Goal: Task Accomplishment & Management: Complete application form

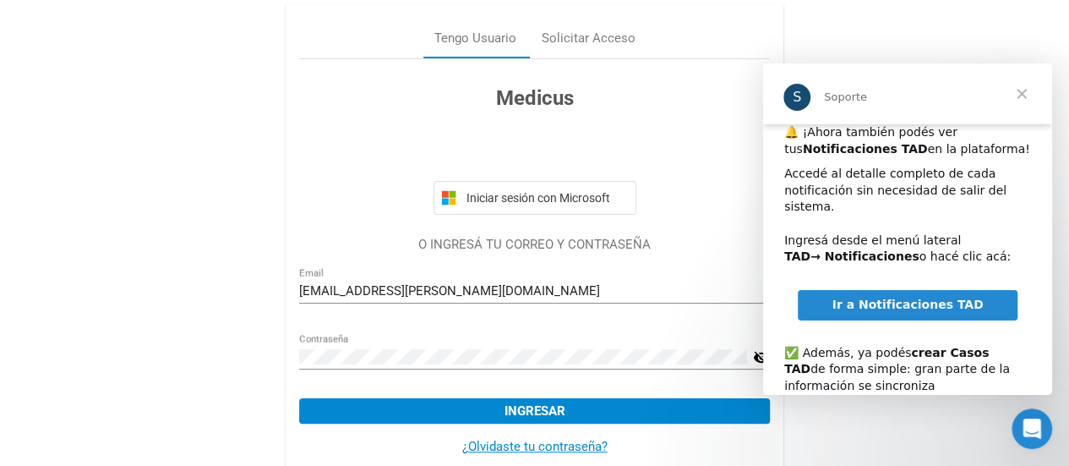
scroll to position [108, 0]
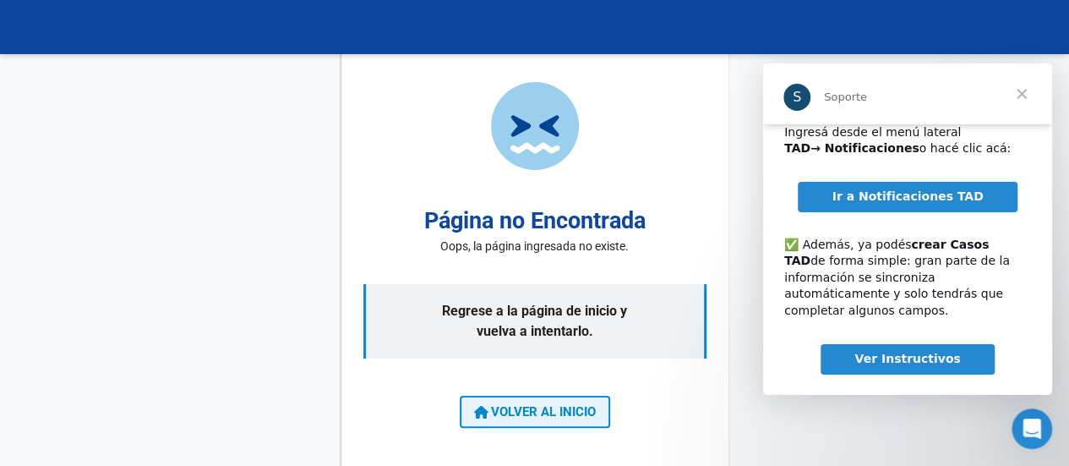
click at [581, 403] on button "VOLVER AL INICIO" at bounding box center [535, 412] width 150 height 32
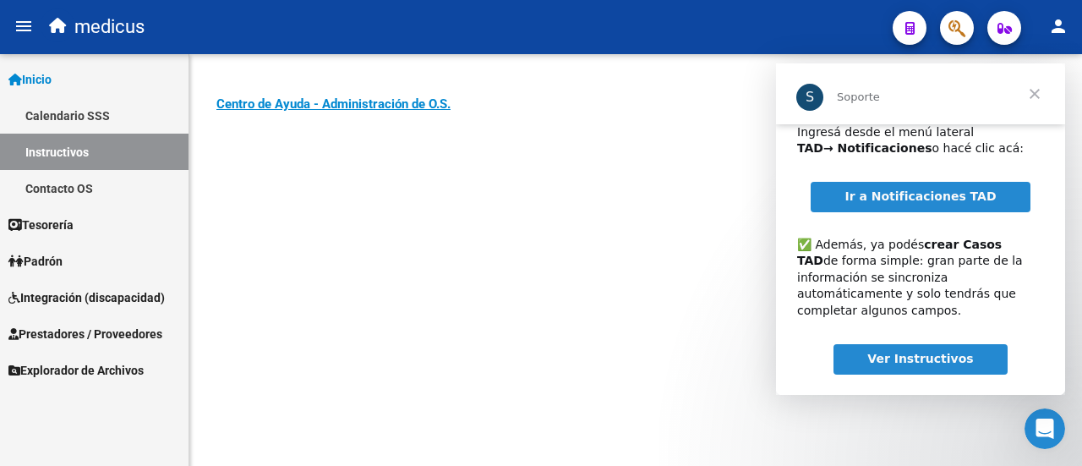
click at [47, 297] on span "Integración (discapacidad)" at bounding box center [86, 297] width 156 height 19
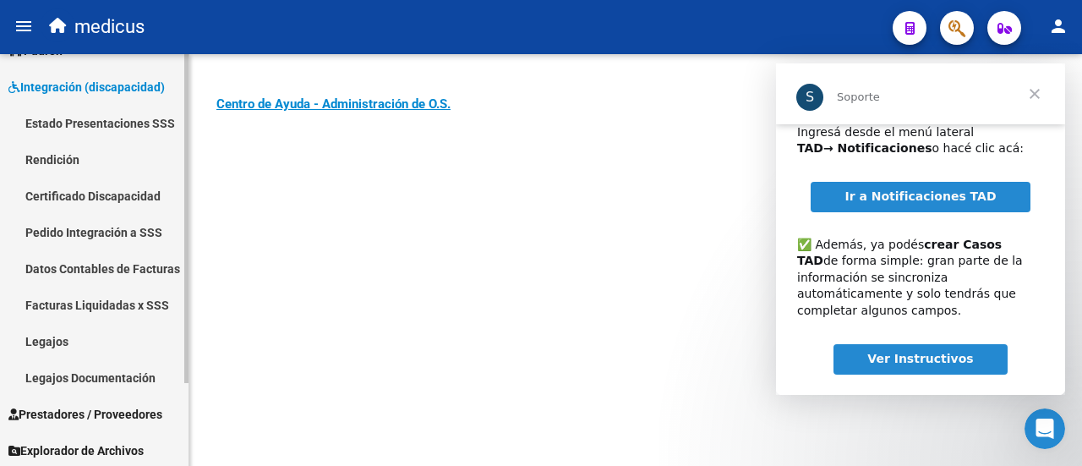
scroll to position [103, 0]
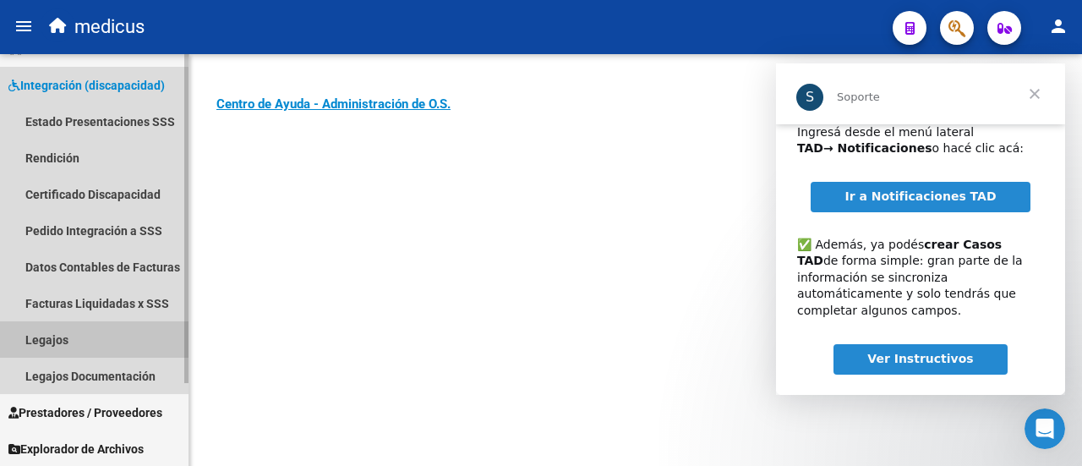
click at [56, 338] on link "Legajos" at bounding box center [94, 339] width 189 height 36
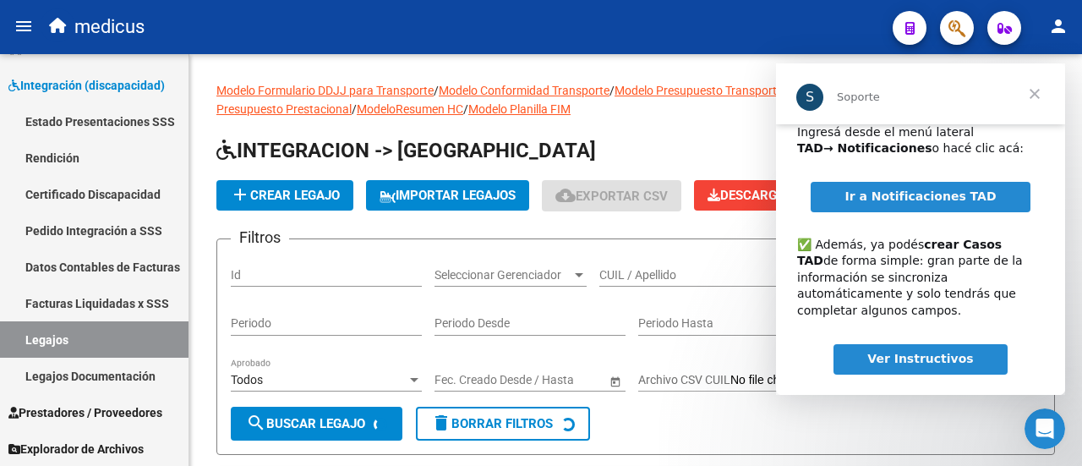
click at [1031, 89] on span "Cerrar" at bounding box center [1034, 93] width 61 height 61
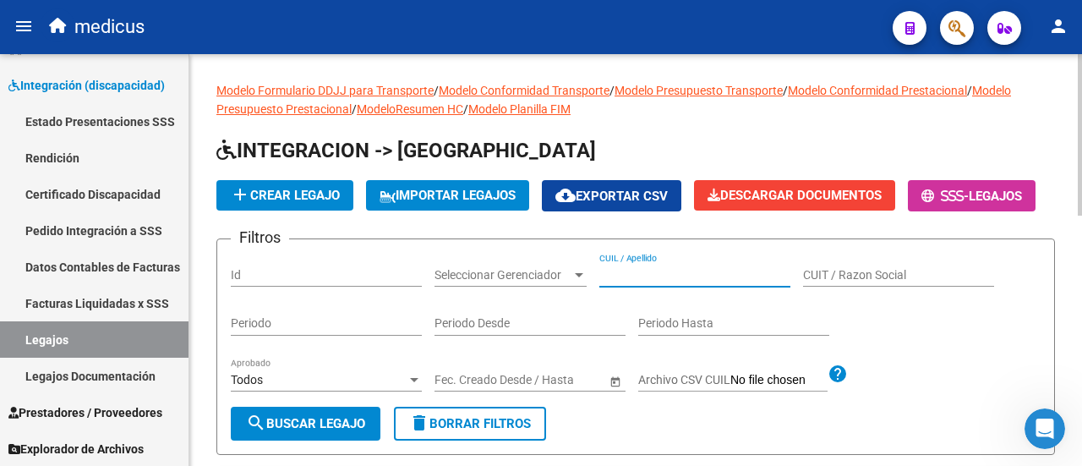
click at [705, 282] on input "CUIL / Apellido" at bounding box center [694, 275] width 191 height 14
paste input "27541672015"
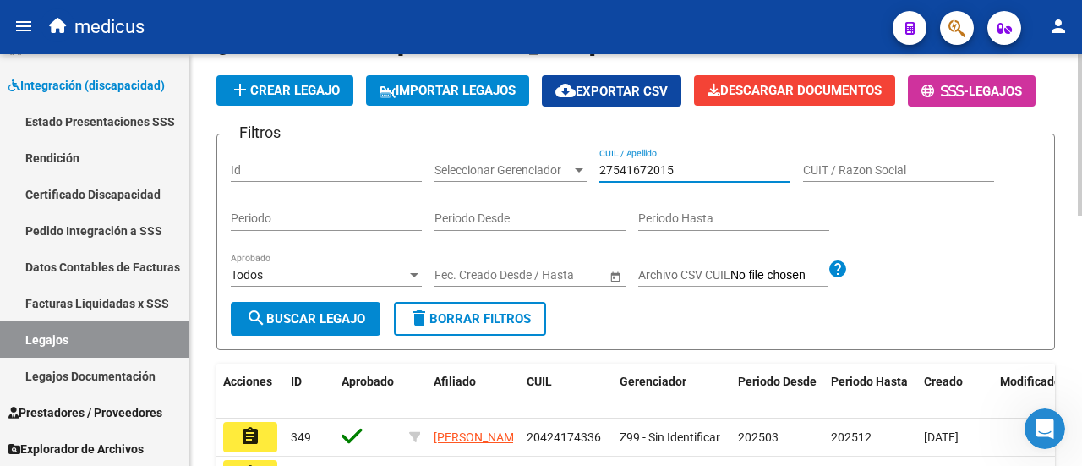
scroll to position [254, 0]
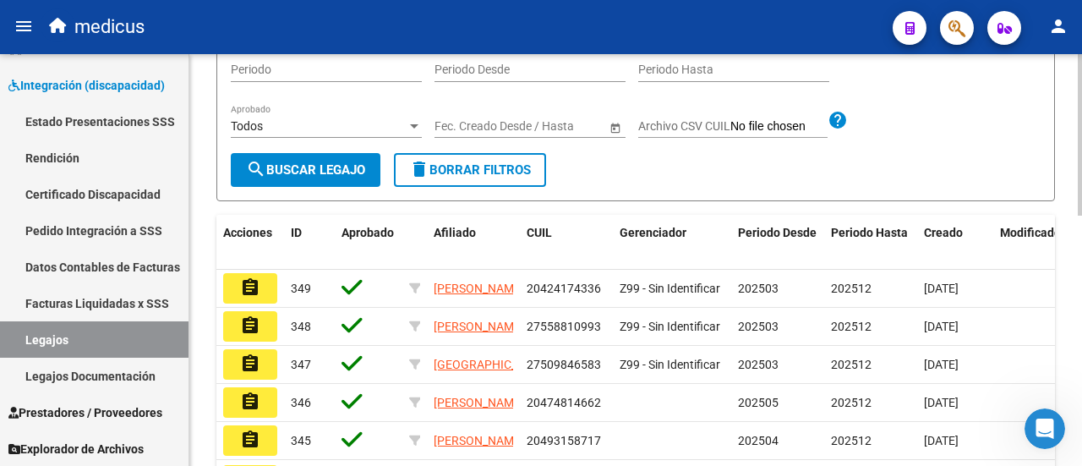
type input "27541672015"
click at [292, 178] on span "search Buscar Legajo" at bounding box center [305, 169] width 119 height 15
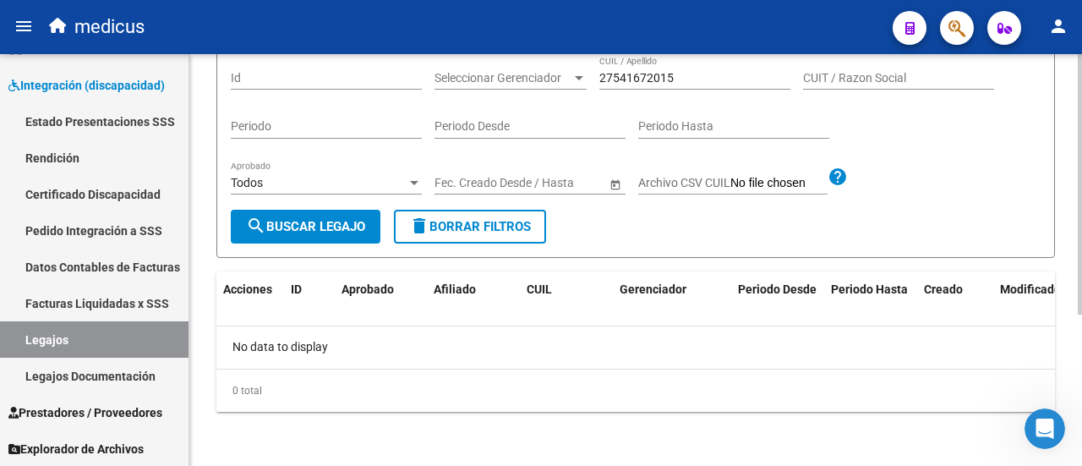
scroll to position [0, 0]
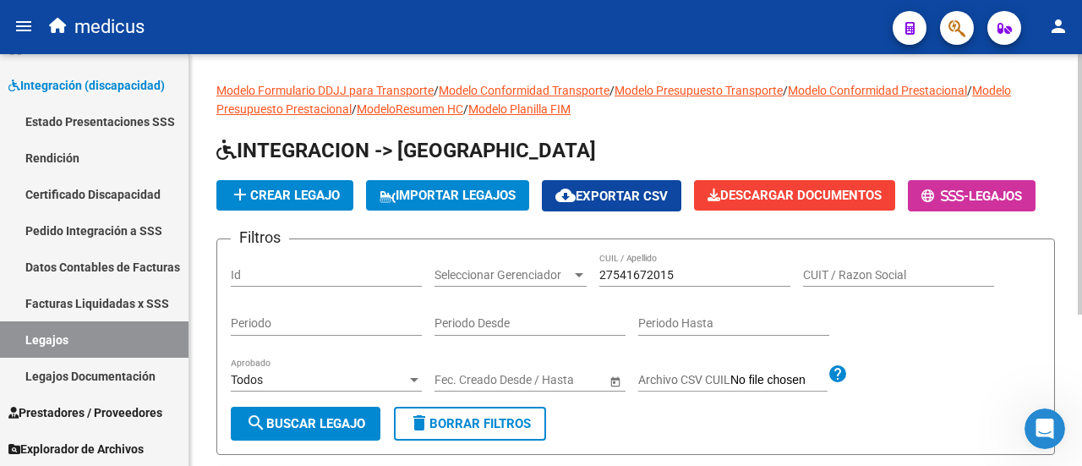
click at [301, 195] on span "add Crear Legajo" at bounding box center [285, 195] width 110 height 15
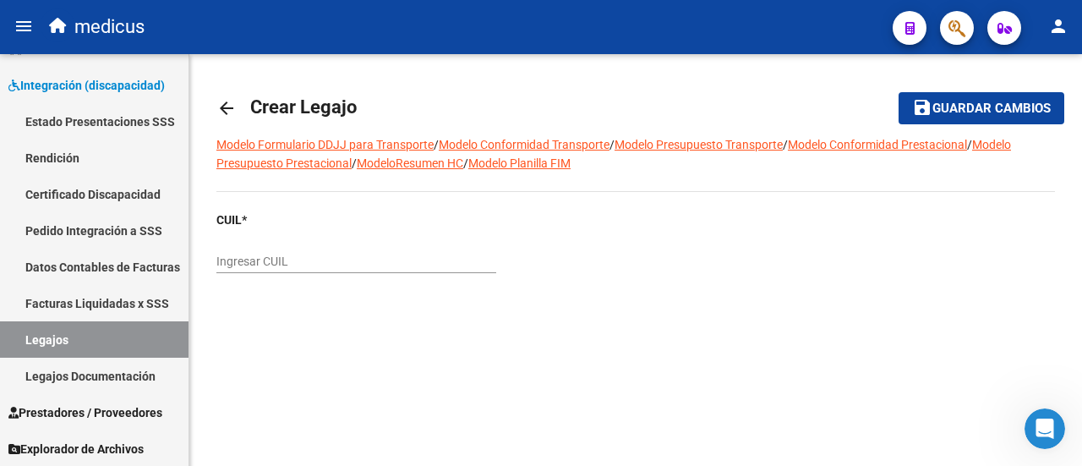
click at [386, 265] on input "Ingresar CUIL" at bounding box center [356, 261] width 280 height 14
paste input "27-54167201-5"
type input "27-54167201-5"
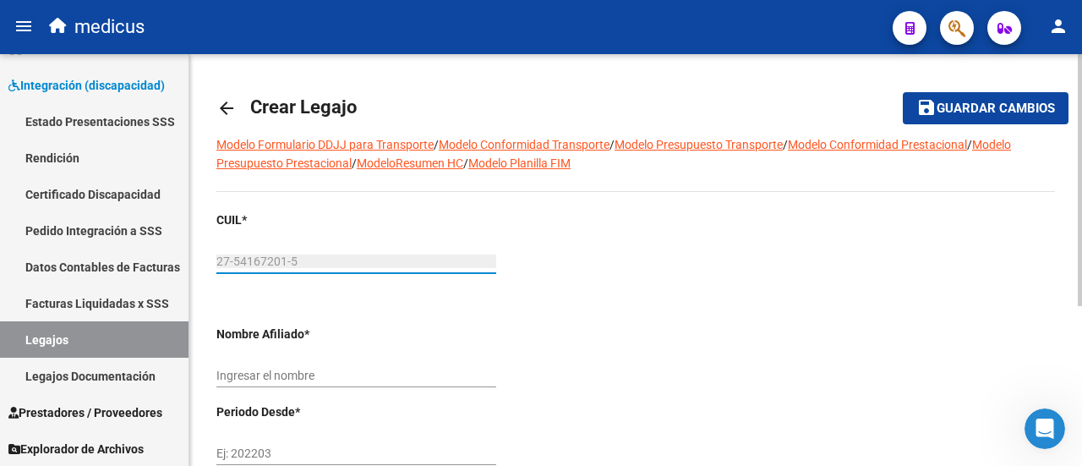
type input "[PERSON_NAME]"
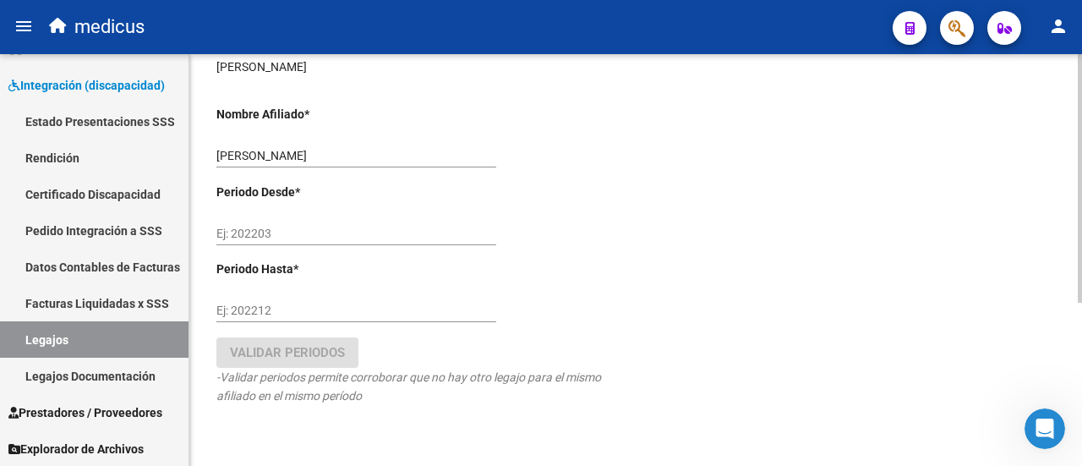
scroll to position [254, 0]
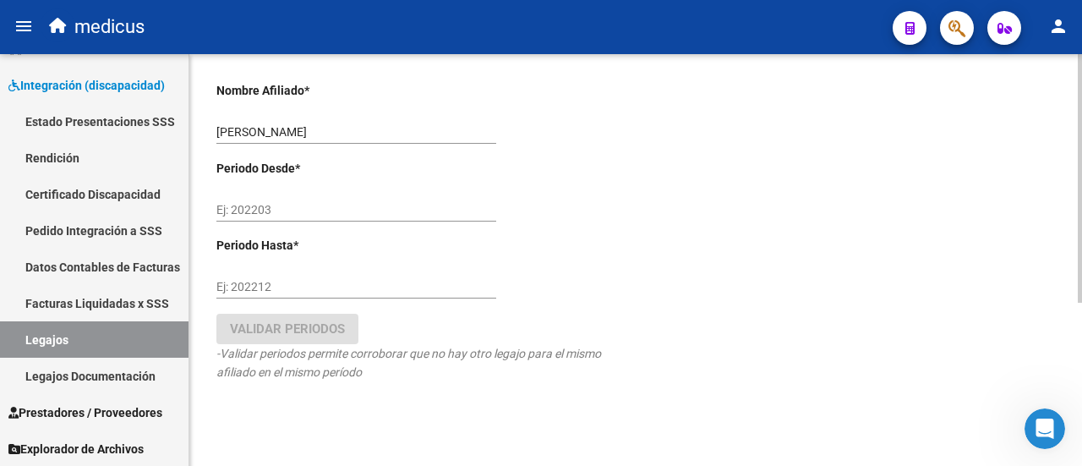
type input "27-54167201-5"
click at [270, 211] on input "Ej: 202203" at bounding box center [356, 210] width 280 height 14
type input "202503"
click at [336, 287] on input "Ej: 202212" at bounding box center [356, 287] width 280 height 14
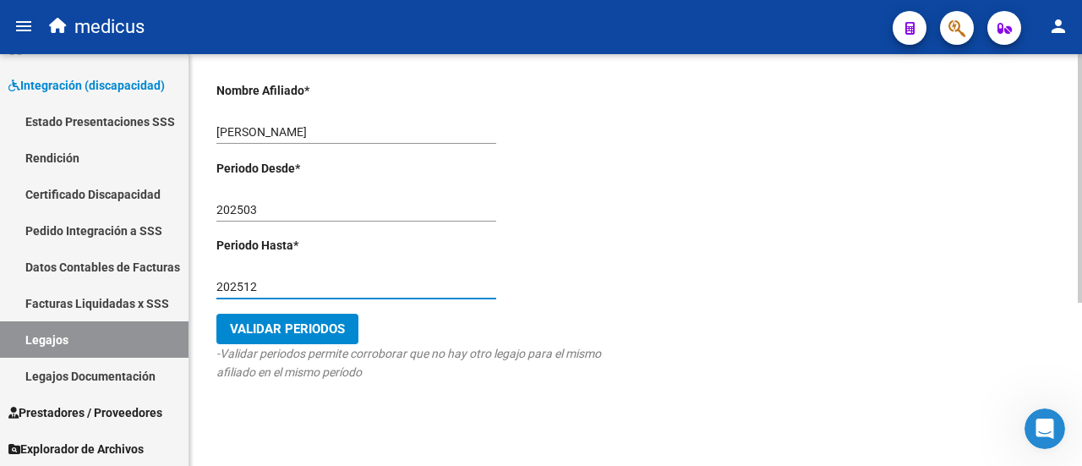
type input "202512"
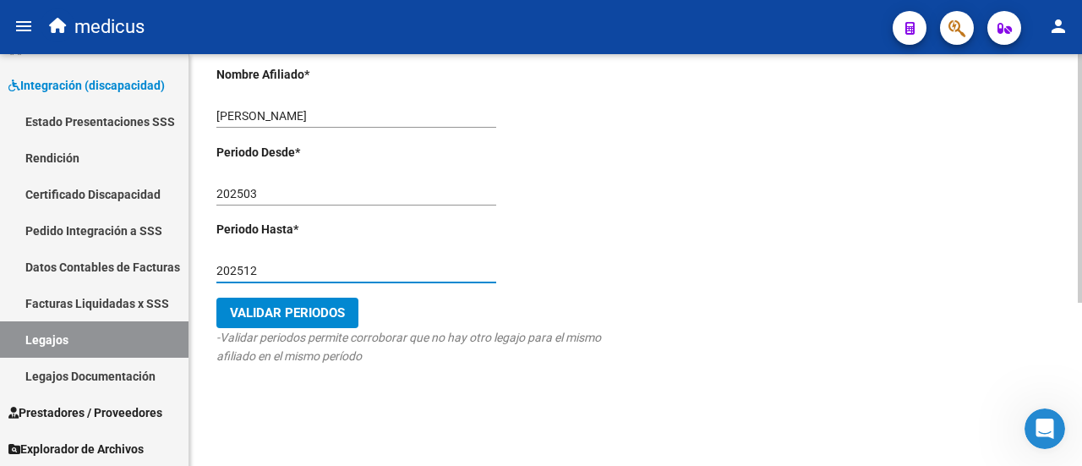
click at [276, 300] on button "Validar Periodos" at bounding box center [287, 313] width 142 height 30
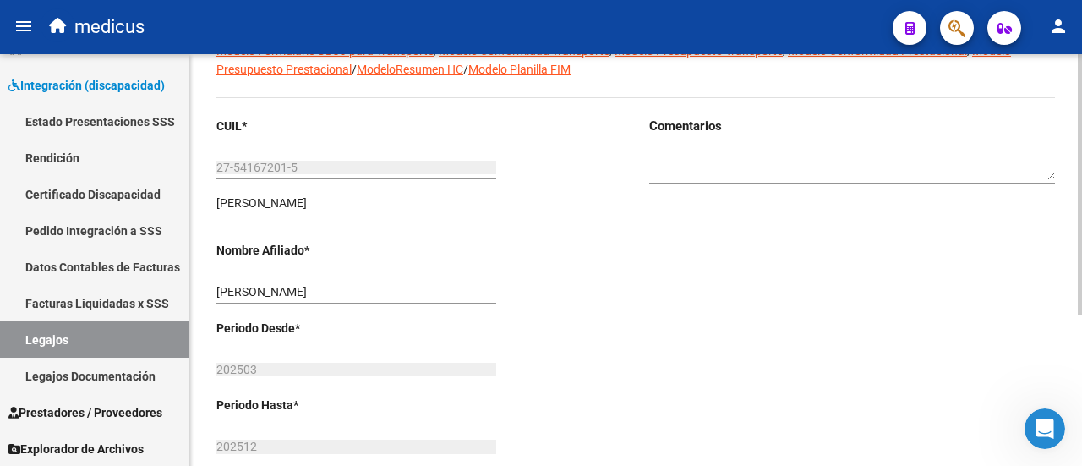
scroll to position [0, 0]
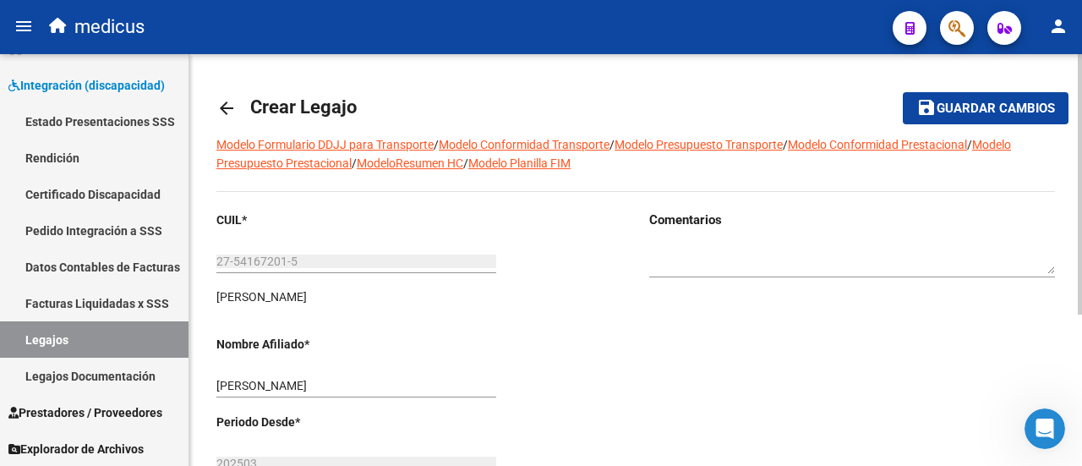
click at [968, 96] on button "save Guardar cambios" at bounding box center [986, 107] width 166 height 31
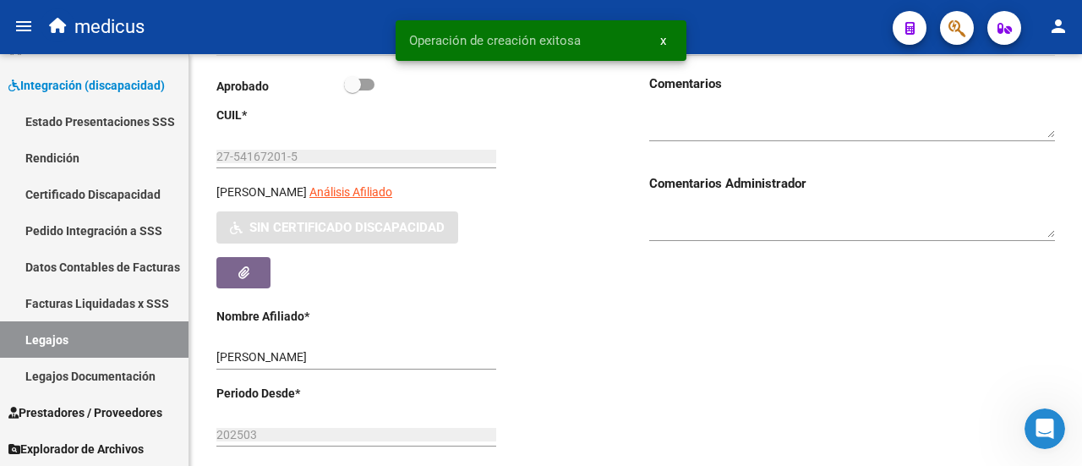
scroll to position [338, 0]
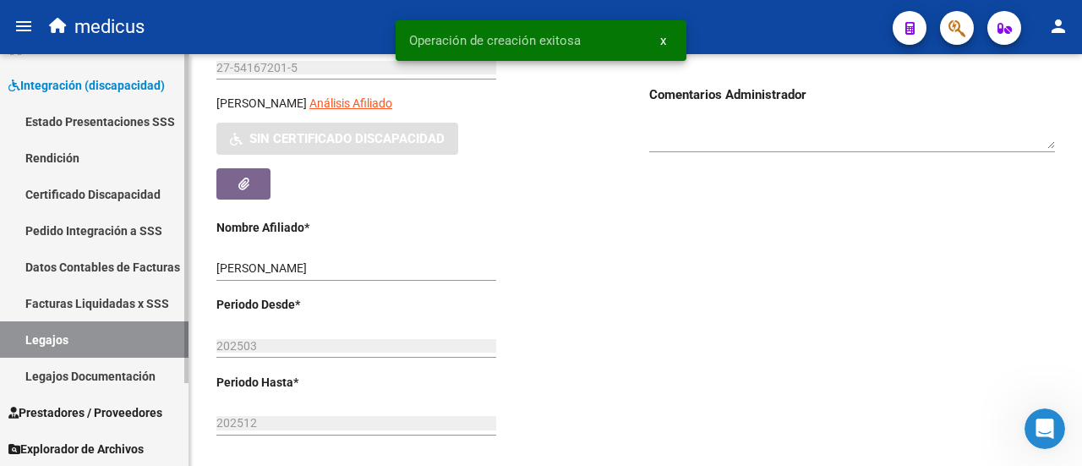
click at [54, 189] on link "Certificado Discapacidad" at bounding box center [94, 194] width 189 height 36
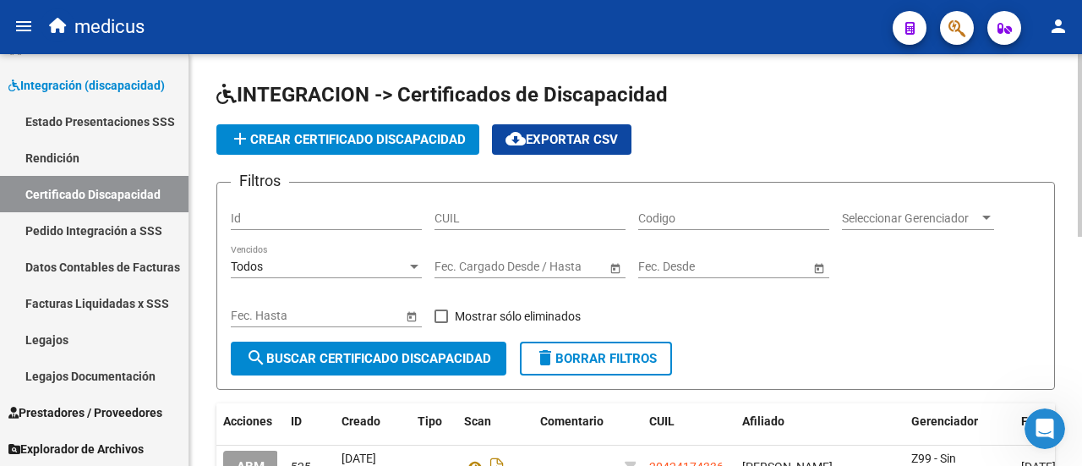
click at [534, 217] on input "CUIL" at bounding box center [530, 218] width 191 height 14
paste input "27-54167201-5"
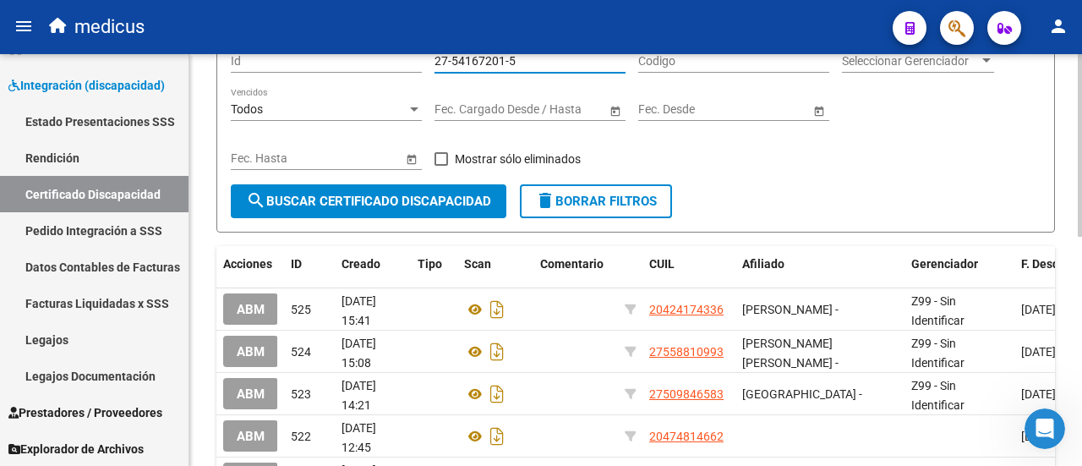
scroll to position [169, 0]
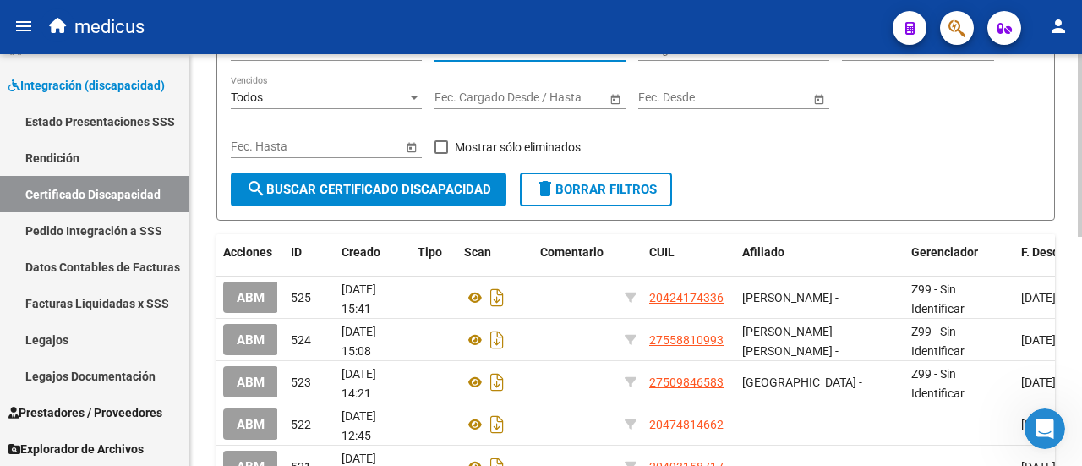
type input "27-54167201-5"
drag, startPoint x: 284, startPoint y: 189, endPoint x: 267, endPoint y: 268, distance: 80.4
click at [284, 189] on span "search Buscar Certificado Discapacidad" at bounding box center [368, 189] width 245 height 15
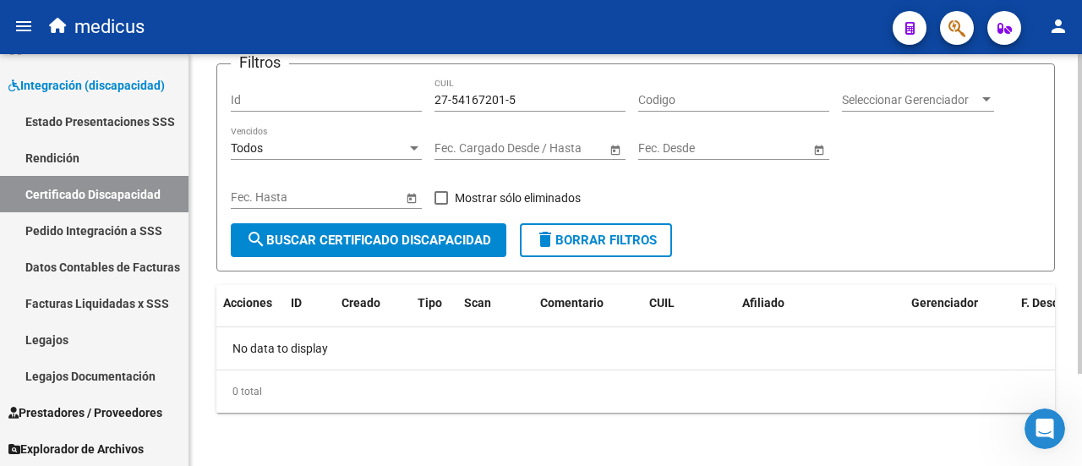
scroll to position [0, 0]
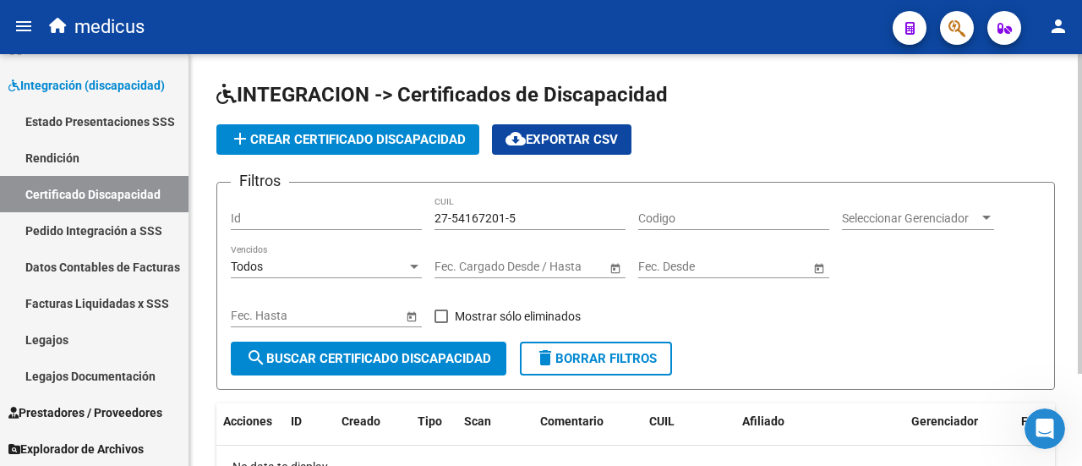
click at [272, 129] on button "add Crear Certificado Discapacidad" at bounding box center [347, 139] width 263 height 30
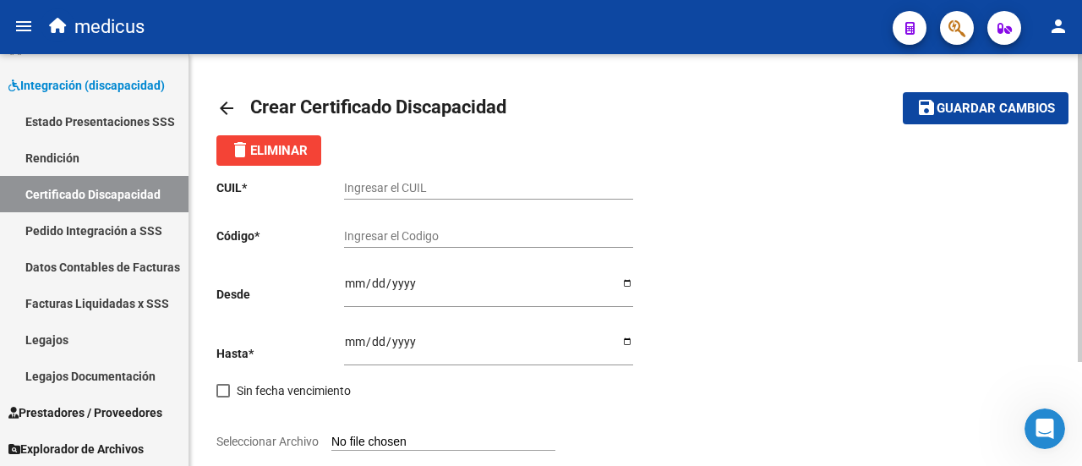
click at [392, 182] on input "Ingresar el CUIL" at bounding box center [488, 188] width 289 height 14
paste input "27-54167201-5"
type input "27-54167201-5"
click at [424, 238] on input "Ingresar el Codigo" at bounding box center [488, 236] width 289 height 14
paste input "ARG-01-00054167201-20220923-20270923-ZA-199"
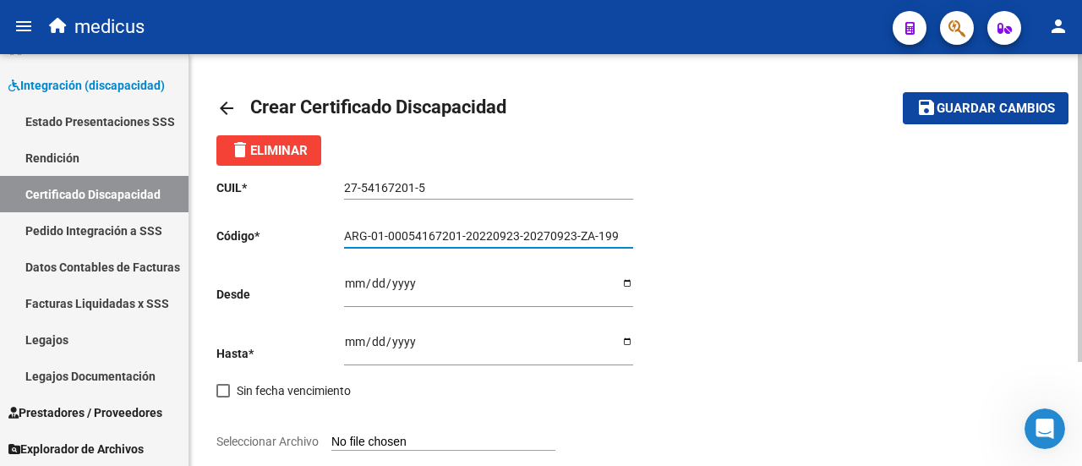
click at [372, 233] on input "ARG-01-00054167201-20220923-20270923-ZA-199" at bounding box center [488, 236] width 289 height 14
click at [384, 238] on input "ARG01-00054167201-20220923-20270923-ZA-199" at bounding box center [488, 236] width 289 height 14
click at [460, 238] on input "ARG0100054167201-20220923-20270923-ZA-199" at bounding box center [488, 236] width 289 height 14
click at [457, 236] on input "ARG0100054167201-20220923-20270923-ZA-199" at bounding box center [488, 236] width 289 height 14
click at [509, 235] on input "ARG010005416720120220923-20270923-ZA-199" at bounding box center [488, 236] width 289 height 14
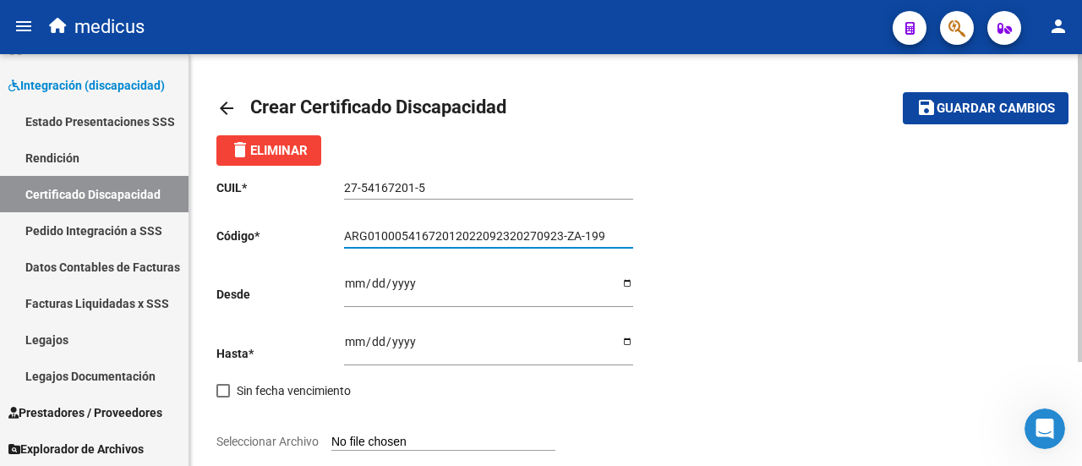
click at [565, 236] on input "ARG01000541672012022092320270923-ZA-199" at bounding box center [488, 236] width 289 height 14
click at [580, 236] on input "ARG01000541672012022092320270923ZA-199" at bounding box center [488, 236] width 289 height 14
type input "ARG01000541672012022092320270923ZA199"
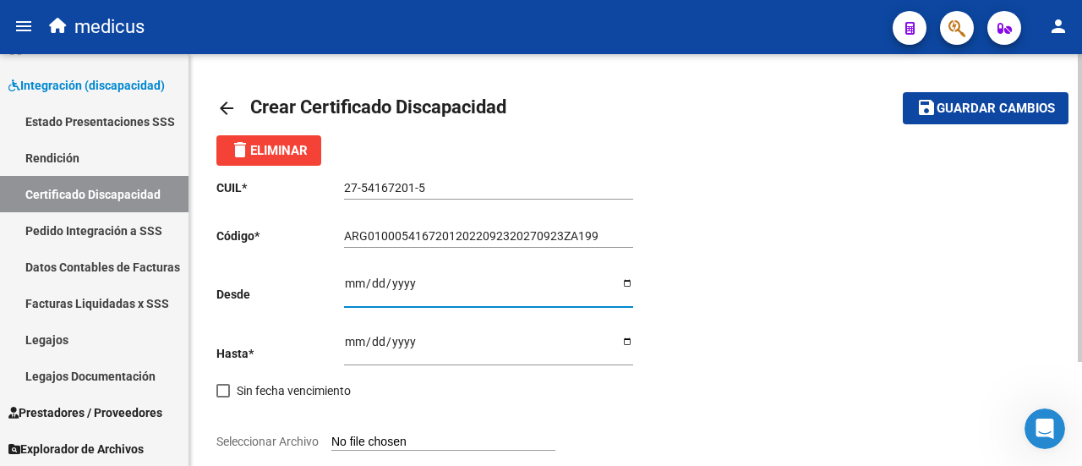
click at [624, 281] on input "Ingresar fec. Desde" at bounding box center [488, 288] width 289 height 25
type input "[DATE]"
click at [625, 346] on input "Ingresar fec. Hasta" at bounding box center [488, 347] width 289 height 25
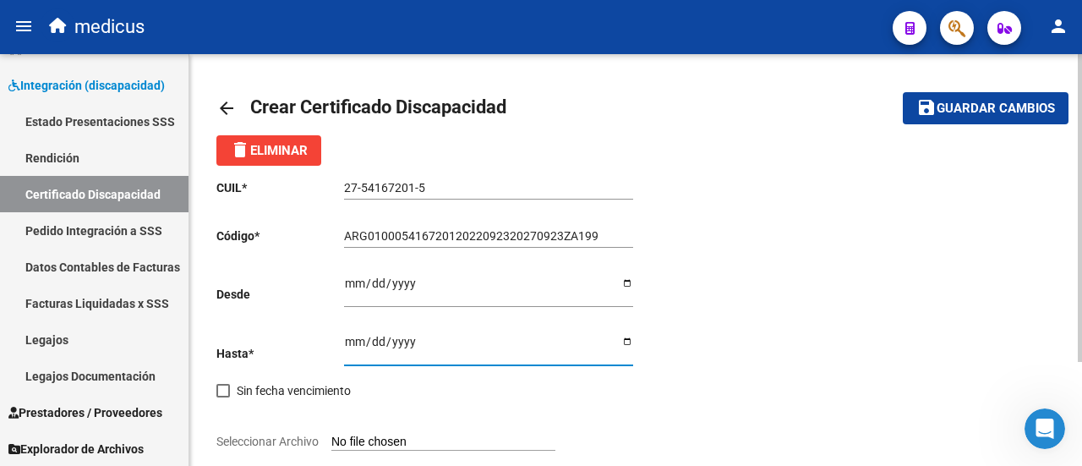
type input "[DATE]"
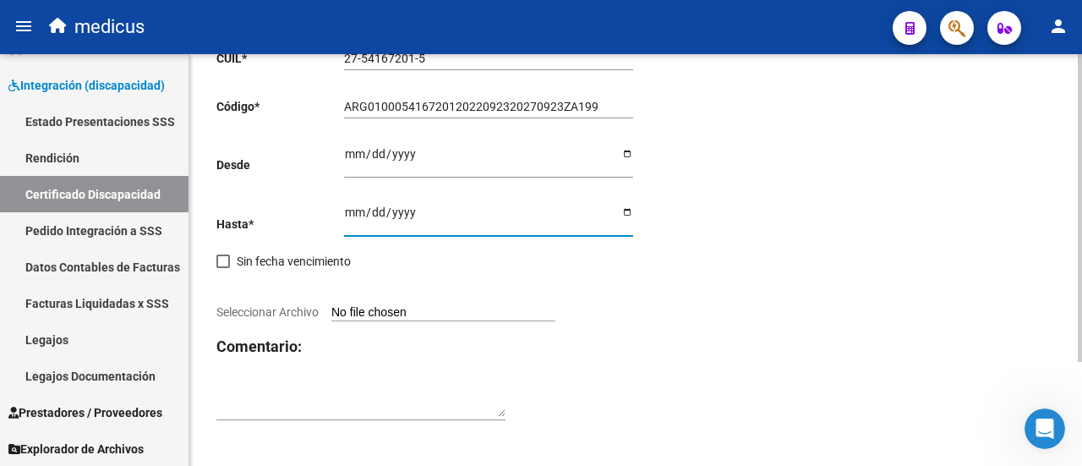
scroll to position [139, 0]
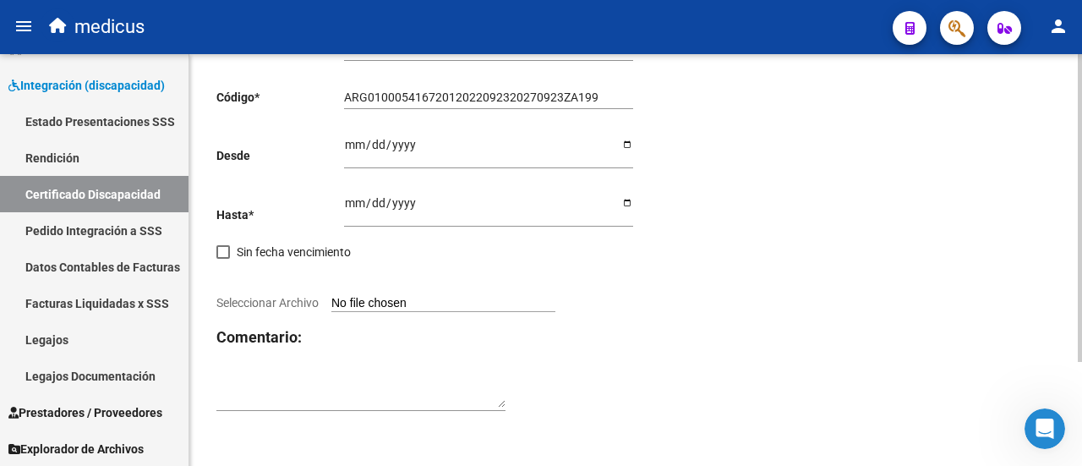
click at [448, 303] on input "Seleccionar Archivo" at bounding box center [443, 304] width 224 height 16
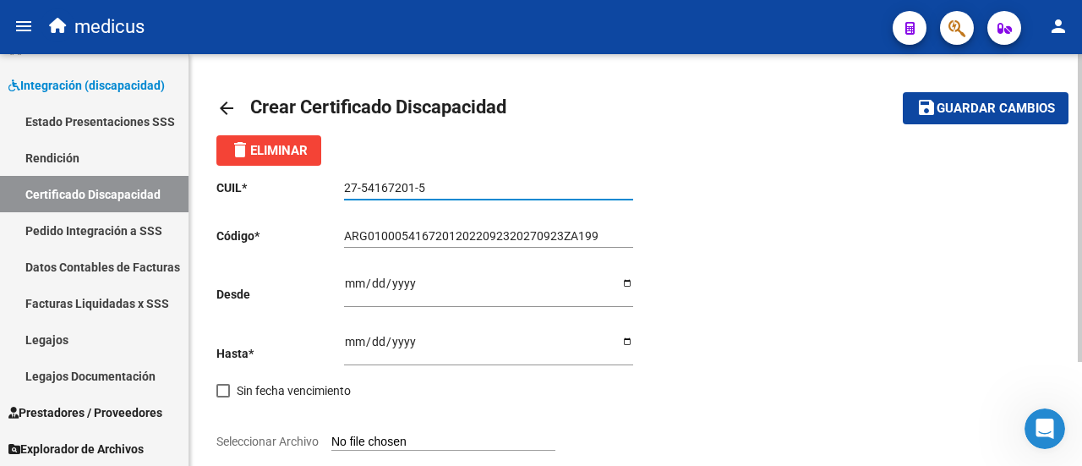
drag, startPoint x: 360, startPoint y: 189, endPoint x: 409, endPoint y: 182, distance: 49.5
click at [409, 182] on input "27-54167201-5" at bounding box center [488, 188] width 289 height 14
drag, startPoint x: 364, startPoint y: 189, endPoint x: 391, endPoint y: 189, distance: 27.9
click at [391, 189] on input "27-54167201-5" at bounding box center [488, 188] width 289 height 14
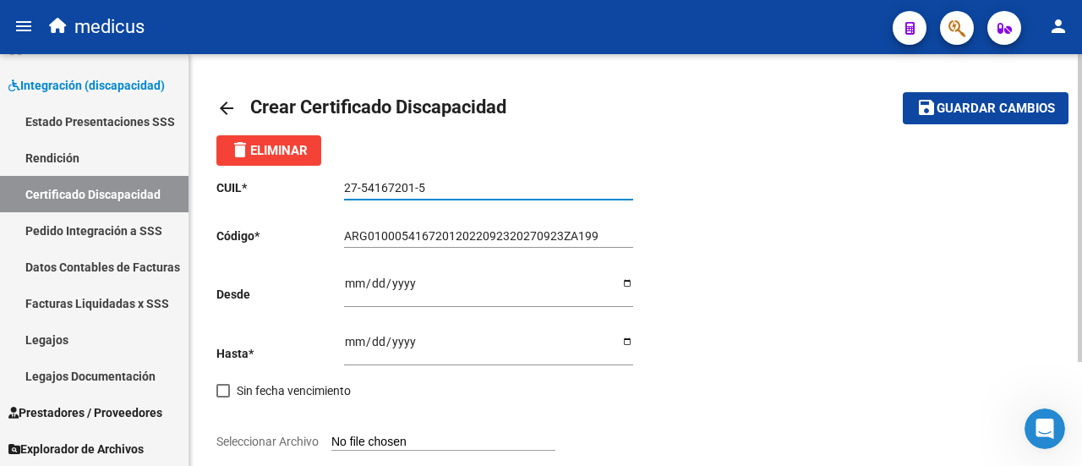
click at [389, 189] on input "27-54167201-5" at bounding box center [488, 188] width 289 height 14
drag, startPoint x: 374, startPoint y: 187, endPoint x: 412, endPoint y: 187, distance: 38.0
click at [412, 187] on input "27-54167201-5" at bounding box center [488, 188] width 289 height 14
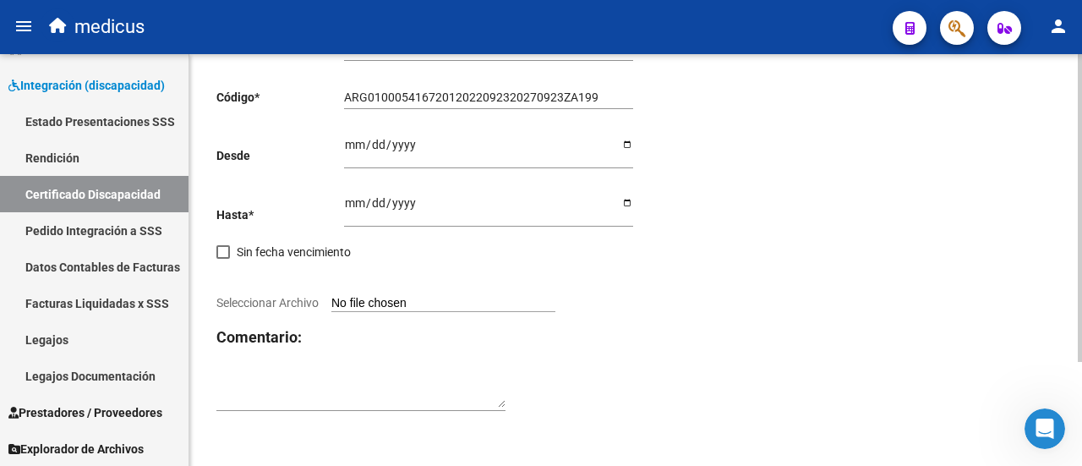
click at [402, 304] on input "Seleccionar Archivo" at bounding box center [443, 304] width 224 height 16
type input "C:\fakepath\cud [PERSON_NAME].pdf"
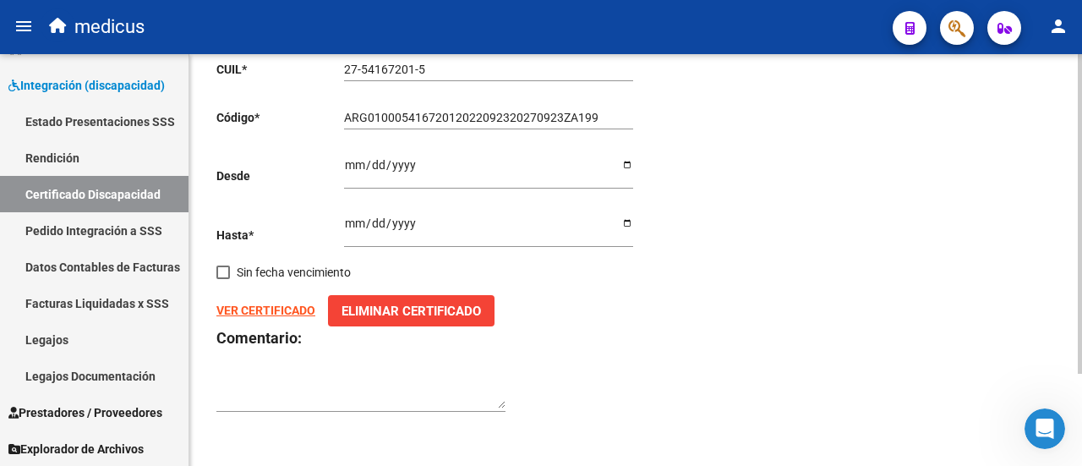
scroll to position [0, 0]
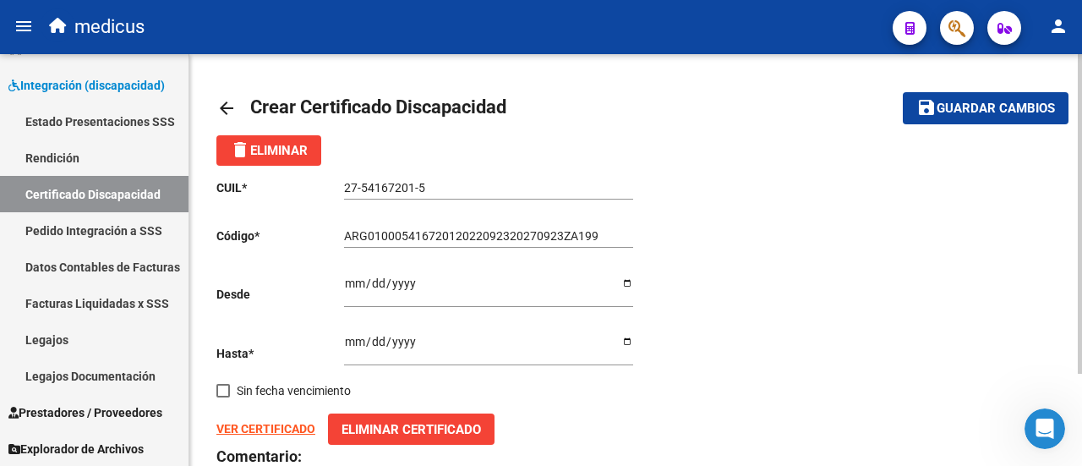
click at [1008, 116] on button "save Guardar cambios" at bounding box center [986, 107] width 166 height 31
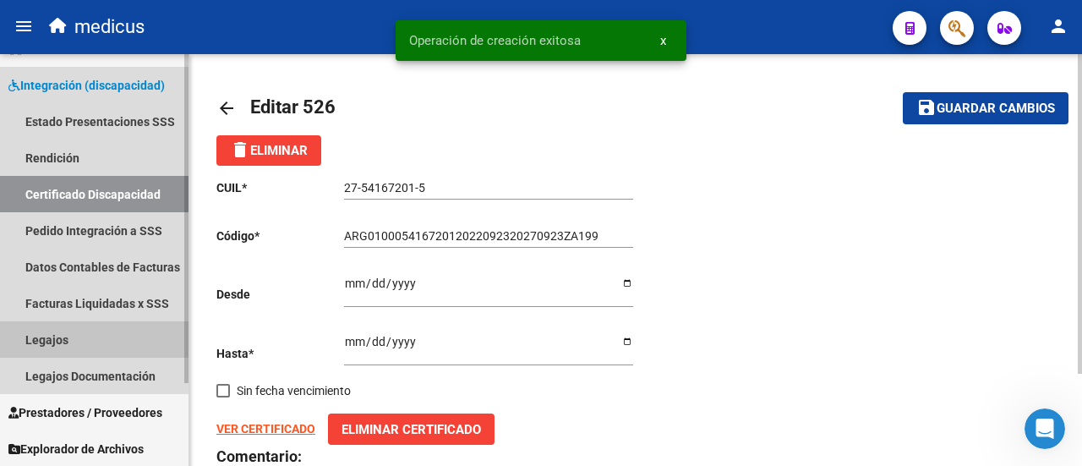
click at [68, 336] on link "Legajos" at bounding box center [94, 339] width 189 height 36
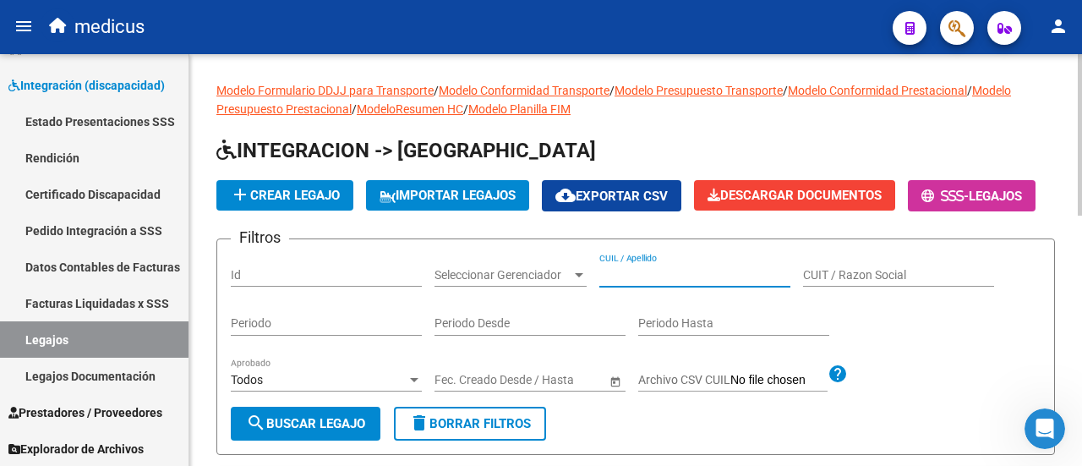
click at [702, 282] on input "CUIL / Apellido" at bounding box center [694, 275] width 191 height 14
paste input "27541672015"
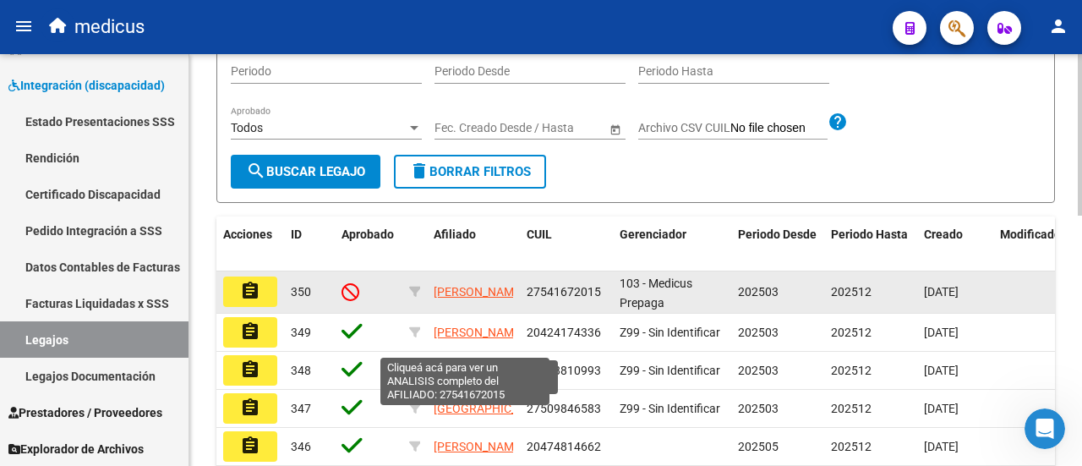
scroll to position [254, 0]
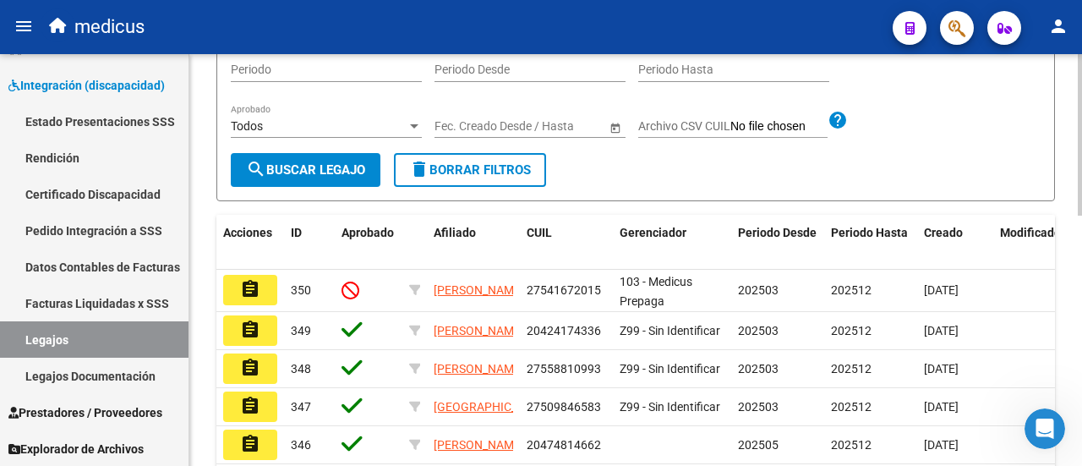
type input "27541672015"
click at [260, 187] on button "search Buscar Legajo" at bounding box center [306, 170] width 150 height 34
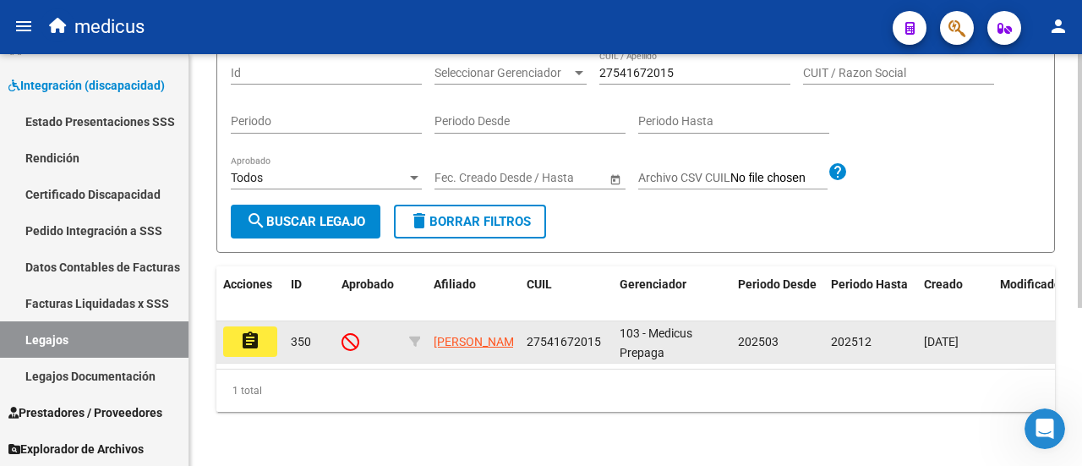
click at [249, 335] on mat-icon "assignment" at bounding box center [250, 341] width 20 height 20
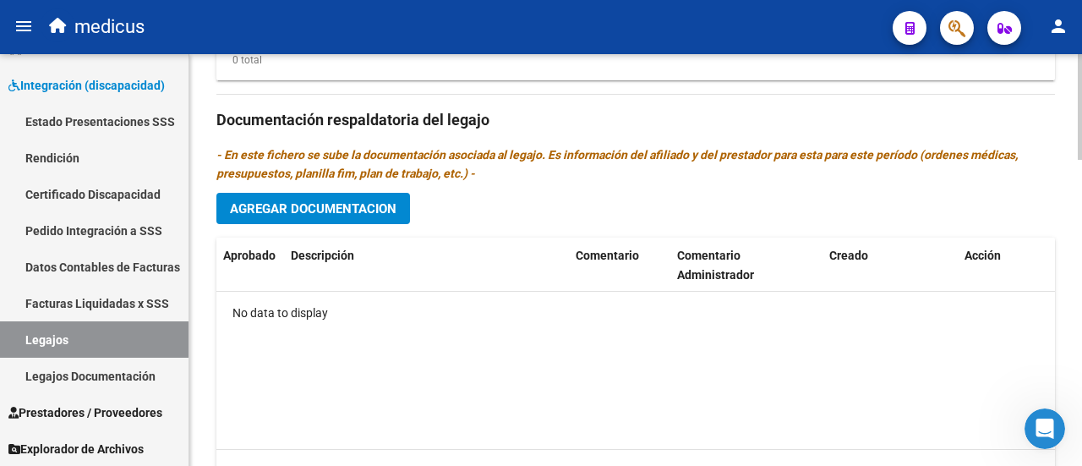
scroll to position [1184, 0]
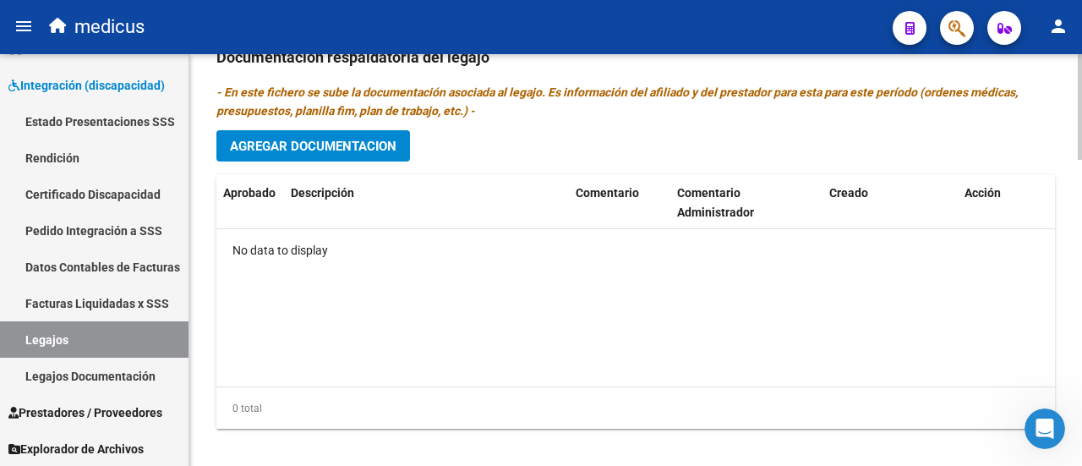
click at [316, 123] on div "Prestadores asociados al legajo Agregar Prestador Aprobado Prestador CUIT Comen…" at bounding box center [635, 56] width 839 height 774
click at [318, 139] on span "Agregar Documentacion" at bounding box center [313, 146] width 167 height 15
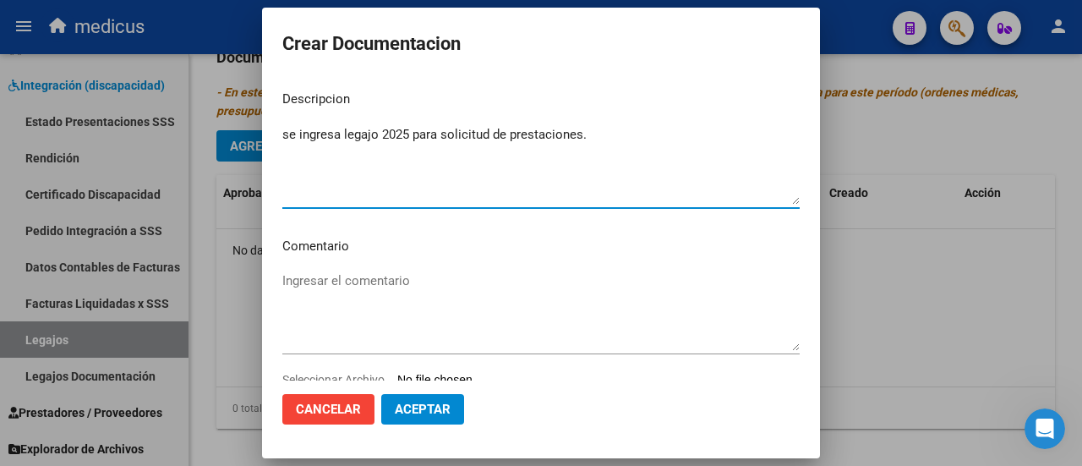
type textarea "se ingresa legajo 2025 para solicitud de prestaciones."
click at [355, 287] on textarea "Ingresar el comentario" at bounding box center [540, 310] width 517 height 79
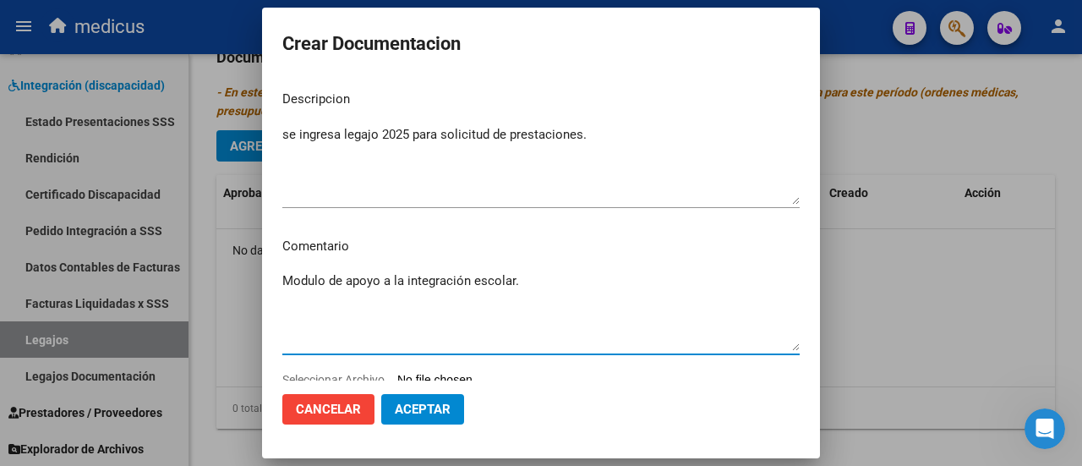
click at [522, 282] on textarea "Modulo de apoyo a la integración escolar." at bounding box center [540, 310] width 517 height 79
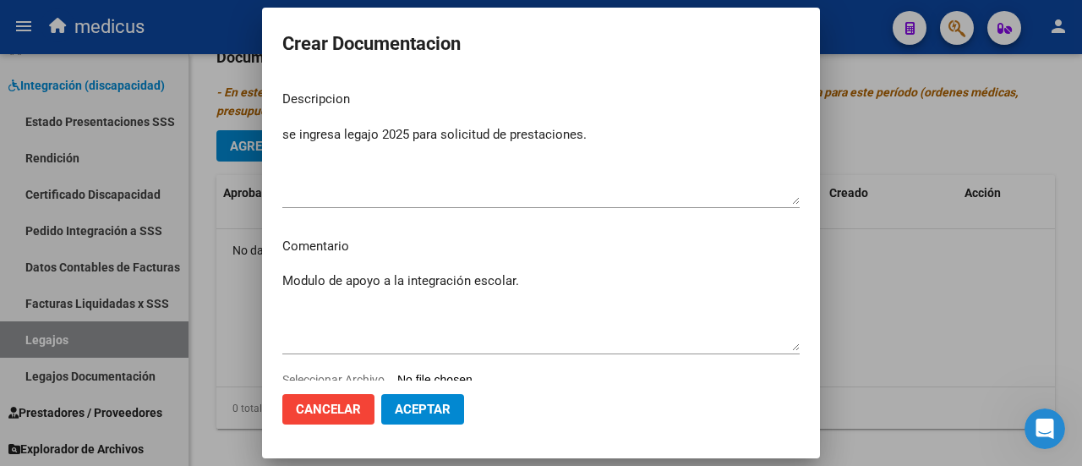
click at [519, 282] on textarea "Modulo de apoyo a la integración escolar." at bounding box center [540, 310] width 517 height 79
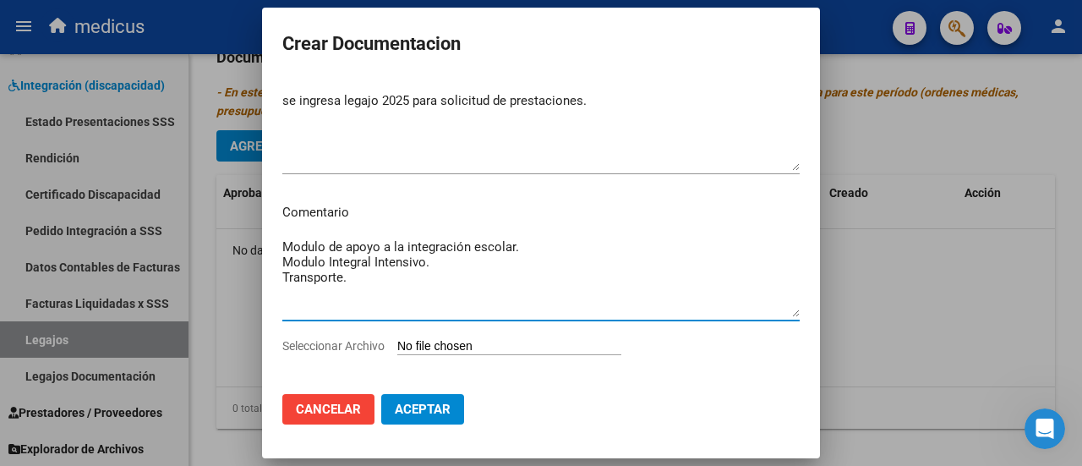
scroll to position [49, 0]
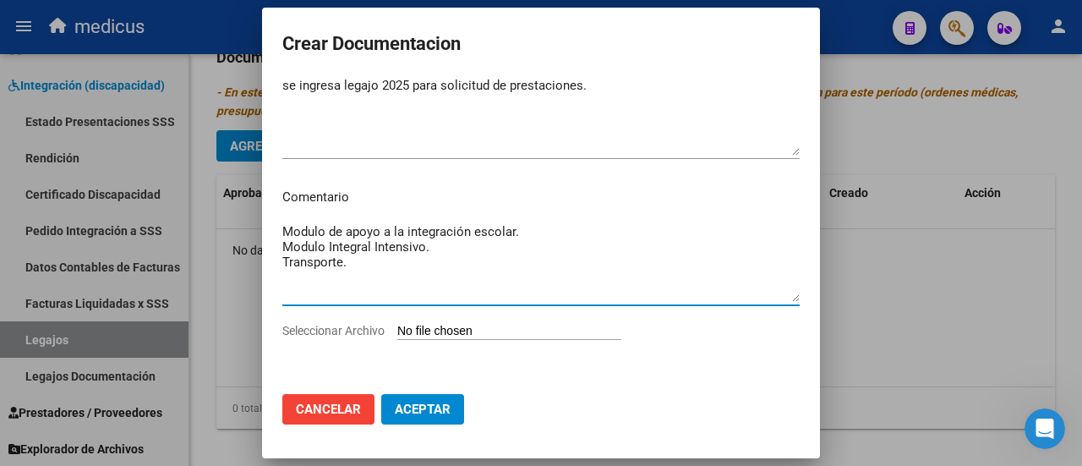
type textarea "Modulo de apoyo a la integración escolar. Modulo Integral Intensivo. Transporte."
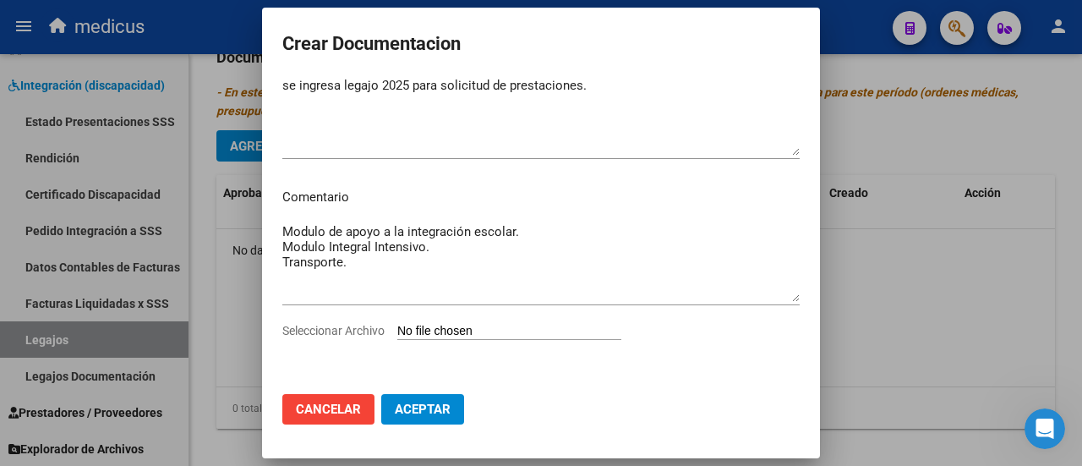
click at [490, 330] on input "Seleccionar Archivo" at bounding box center [509, 332] width 224 height 16
type input "C:\fakepath\[PERSON_NAME]-27541672015.pdf"
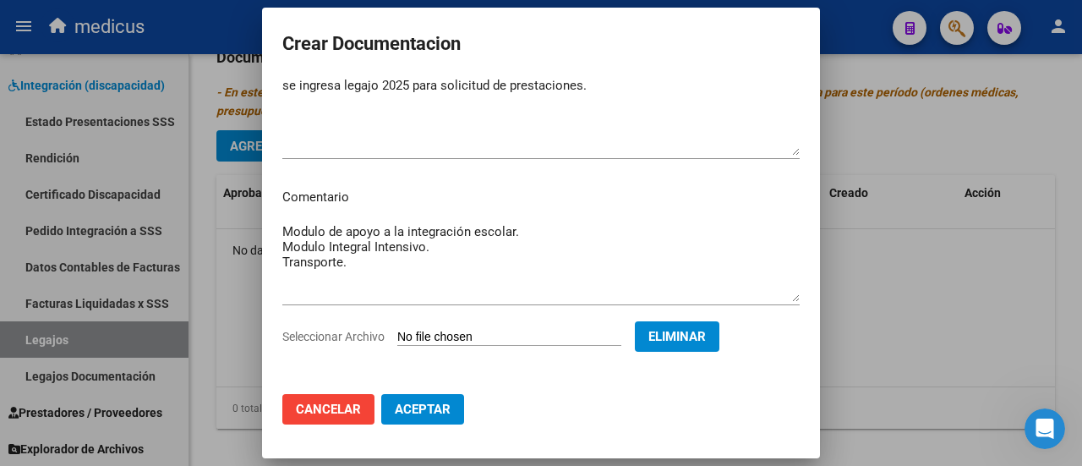
click at [434, 407] on span "Aceptar" at bounding box center [423, 409] width 56 height 15
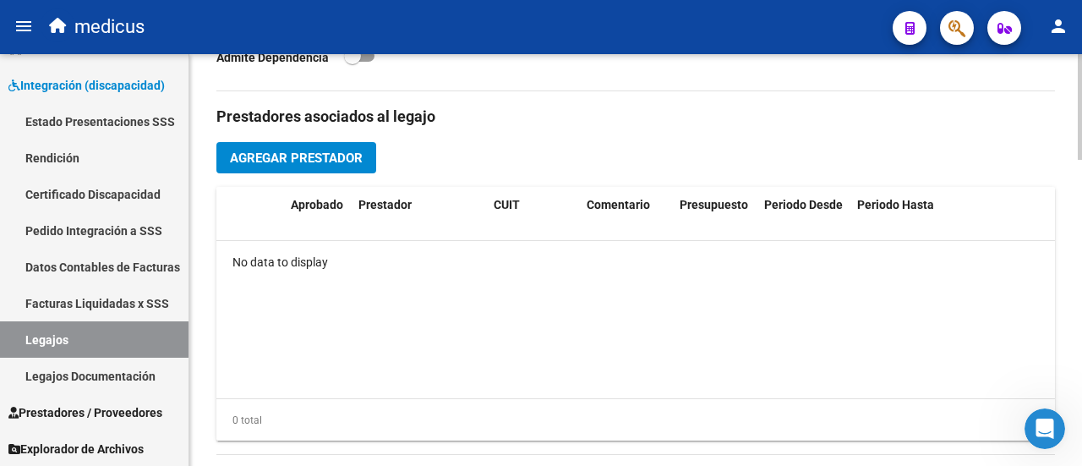
scroll to position [592, 0]
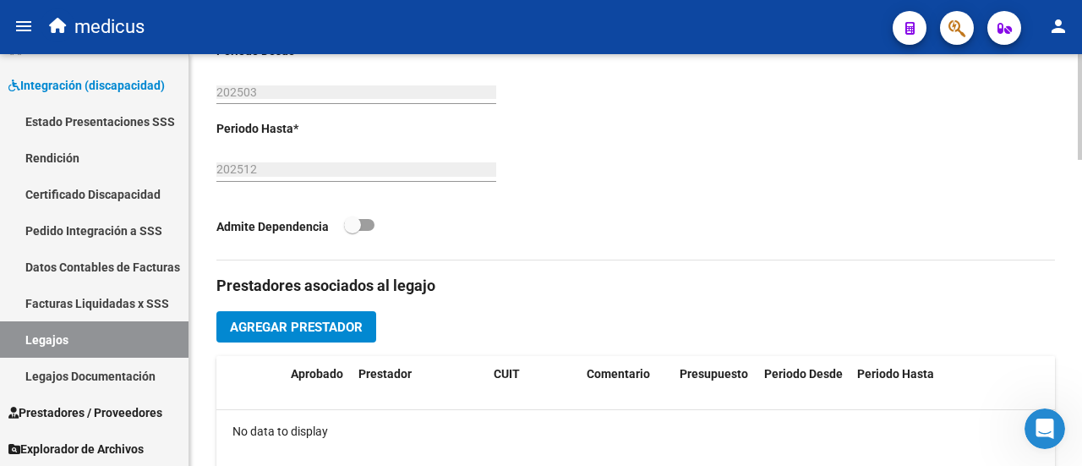
click at [323, 340] on button "Agregar Prestador" at bounding box center [296, 326] width 160 height 31
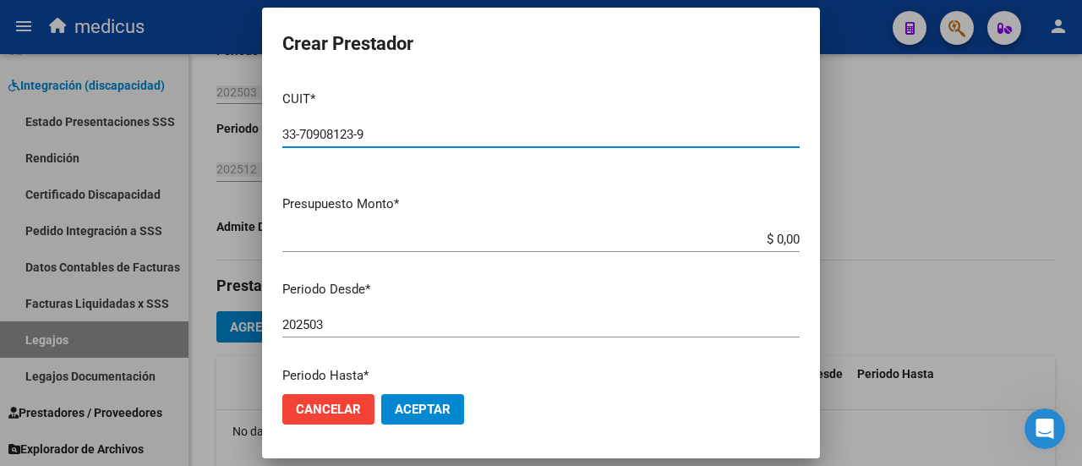
type input "33-70908123-9"
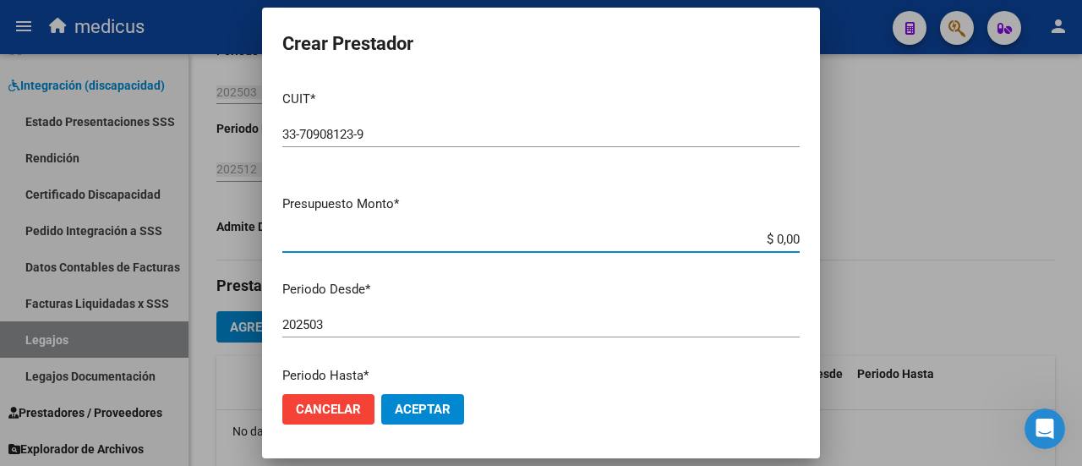
drag, startPoint x: 781, startPoint y: 244, endPoint x: 806, endPoint y: 248, distance: 25.6
click at [806, 248] on mat-dialog-content "CUIT * 33-70908123-9 Ingresar CUIT ARCA Padrón Presupuesto Monto * $ 0,00 Ingre…" at bounding box center [541, 228] width 558 height 303
click at [785, 241] on input "$ 475.830,76" at bounding box center [540, 239] width 517 height 15
type input "$ 475.830,36"
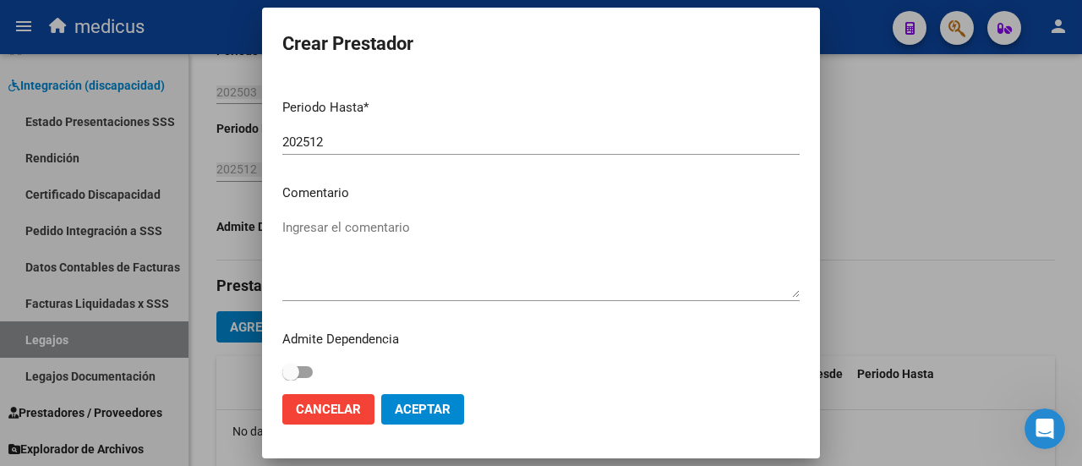
scroll to position [276, 0]
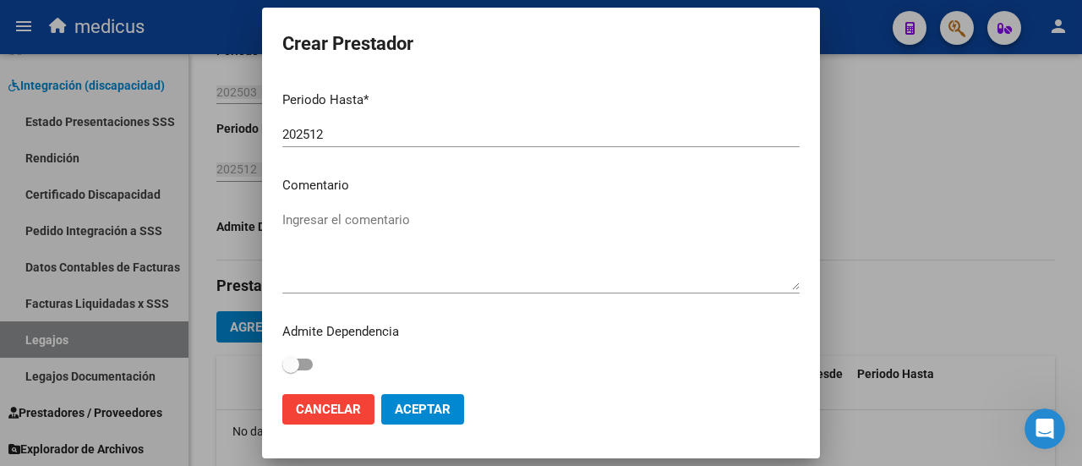
click at [370, 222] on textarea "Ingresar el comentario" at bounding box center [540, 249] width 517 height 79
type textarea "c"
type textarea "P"
type textarea "prestador para MAIE - MII"
click at [451, 402] on button "Aceptar" at bounding box center [422, 409] width 83 height 30
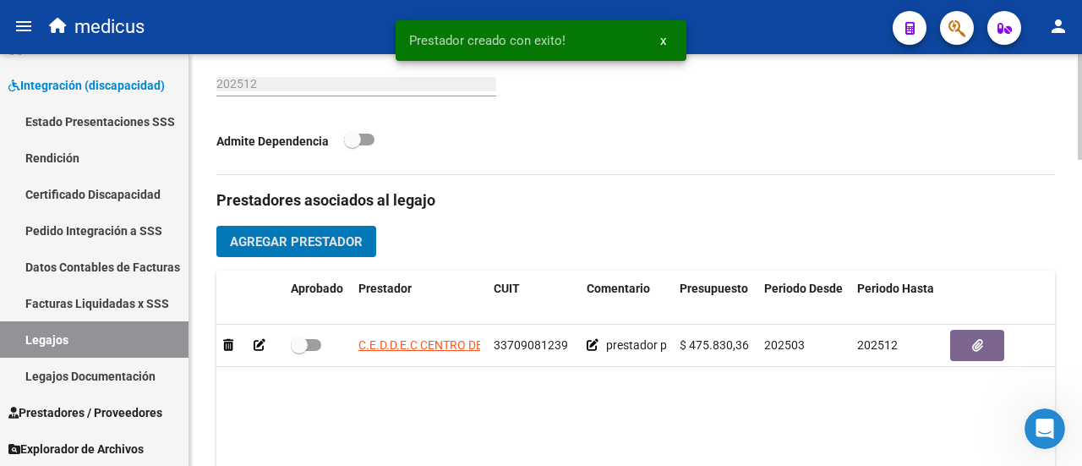
scroll to position [676, 0]
click at [277, 243] on span "Agregar Prestador" at bounding box center [296, 242] width 133 height 15
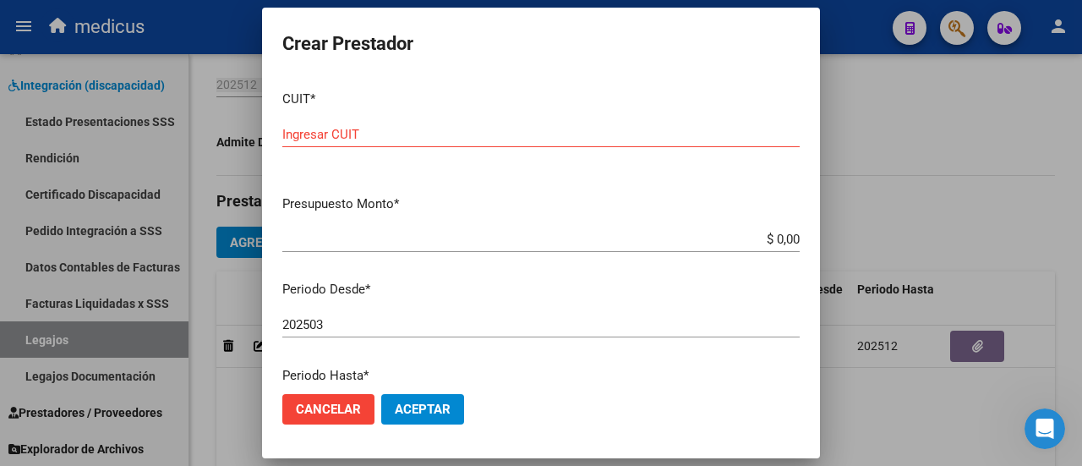
click at [372, 125] on div "Ingresar CUIT" at bounding box center [540, 134] width 517 height 25
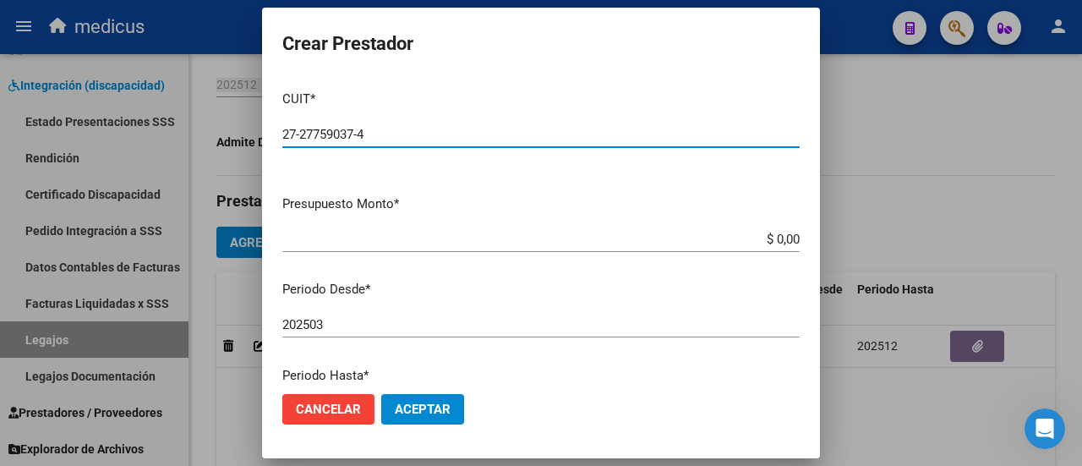
type input "27-27759037-4"
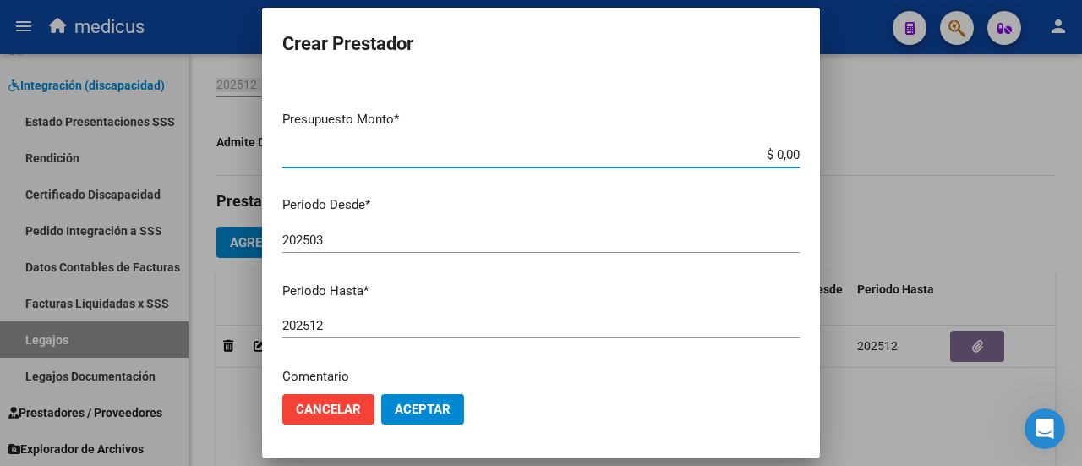
drag, startPoint x: 761, startPoint y: 151, endPoint x: 790, endPoint y: 156, distance: 29.2
click at [790, 156] on app-form-text-field "Presupuesto Monto * $ 0,00 Ingresar el monto" at bounding box center [547, 136] width 531 height 52
type input "$ 698.870,40"
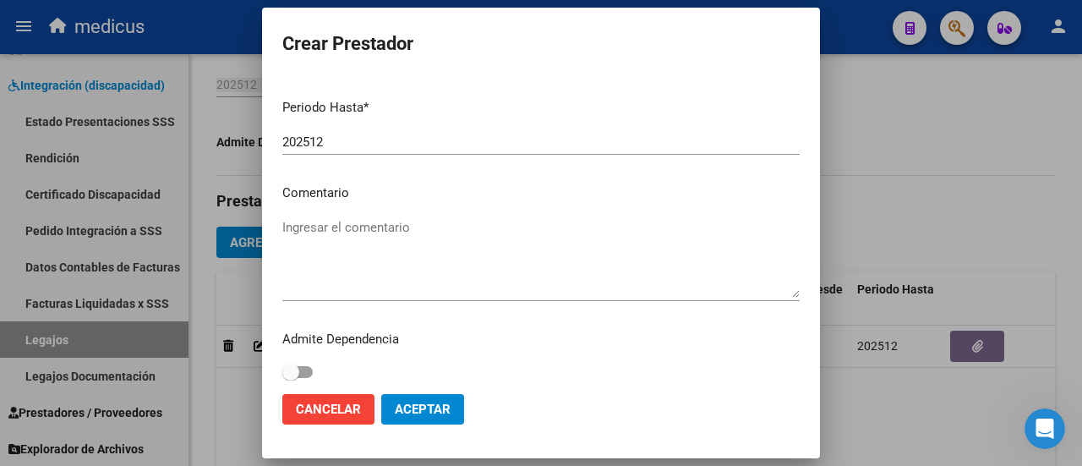
scroll to position [276, 0]
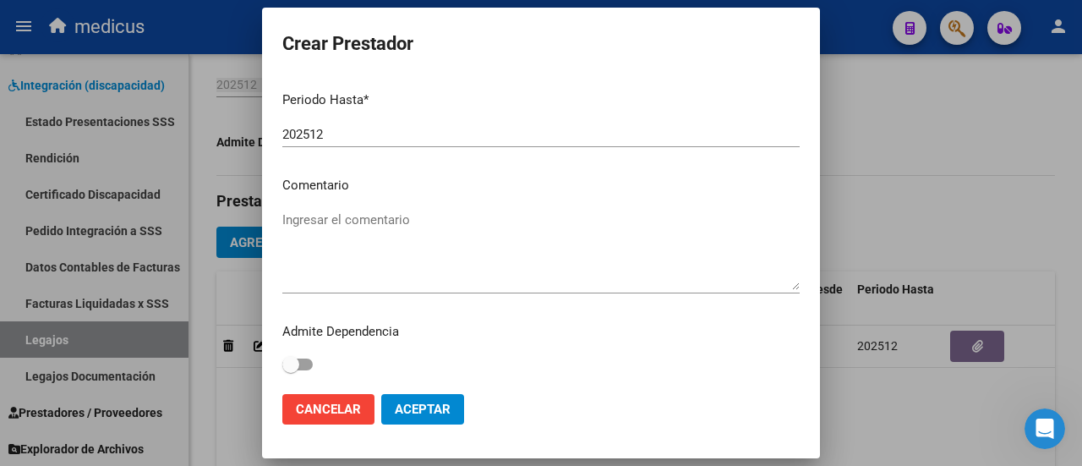
click at [413, 256] on textarea "Ingresar el comentario" at bounding box center [540, 249] width 517 height 79
type textarea "Transporte"
click at [419, 418] on button "Aceptar" at bounding box center [422, 409] width 83 height 30
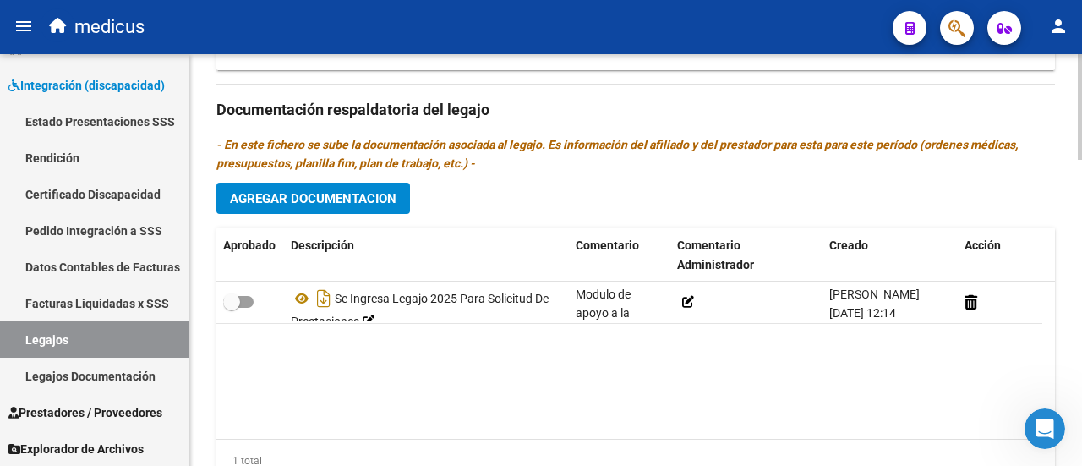
scroll to position [1197, 0]
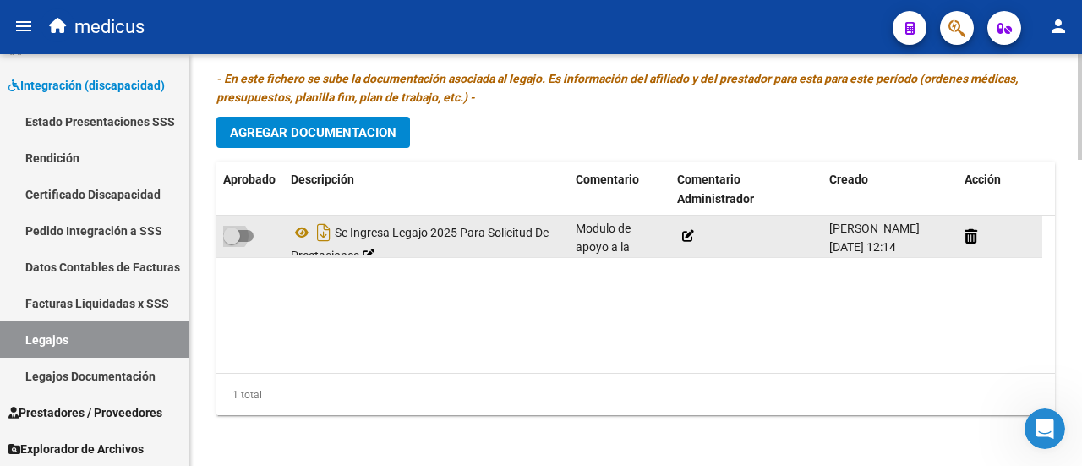
click at [247, 232] on span at bounding box center [238, 236] width 30 height 12
click at [232, 242] on input "checkbox" at bounding box center [231, 242] width 1 height 1
checkbox input "true"
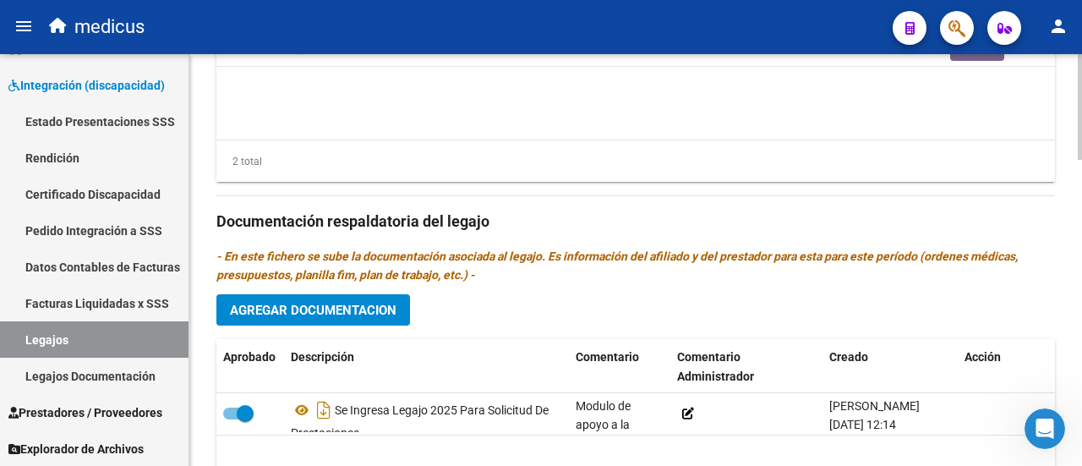
scroll to position [859, 0]
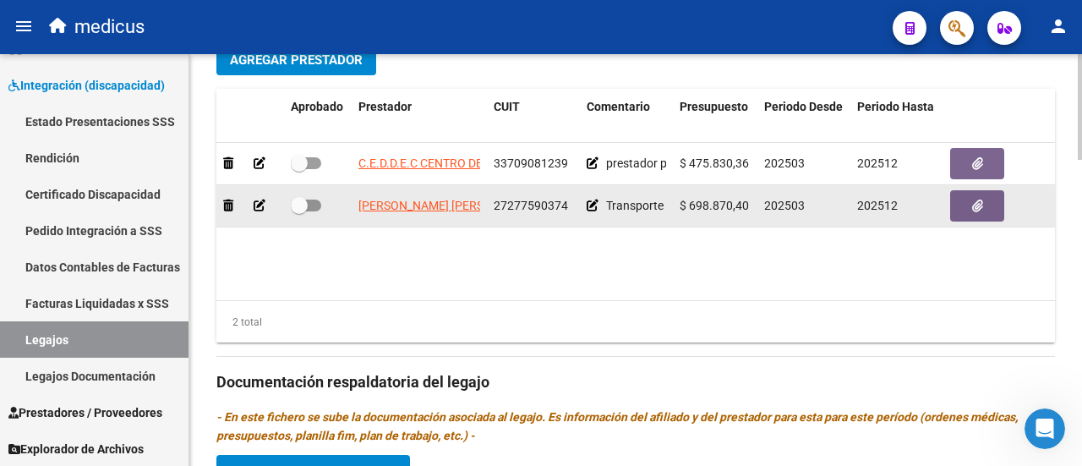
click at [314, 207] on span at bounding box center [306, 206] width 30 height 12
click at [299, 211] on input "checkbox" at bounding box center [298, 211] width 1 height 1
checkbox input "true"
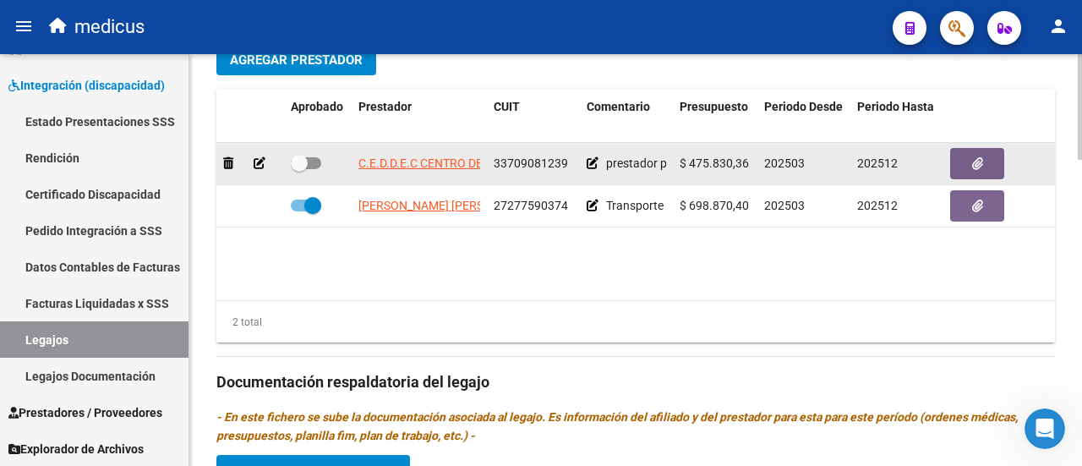
click at [313, 157] on span at bounding box center [306, 163] width 30 height 12
click at [299, 169] on input "checkbox" at bounding box center [298, 169] width 1 height 1
checkbox input "true"
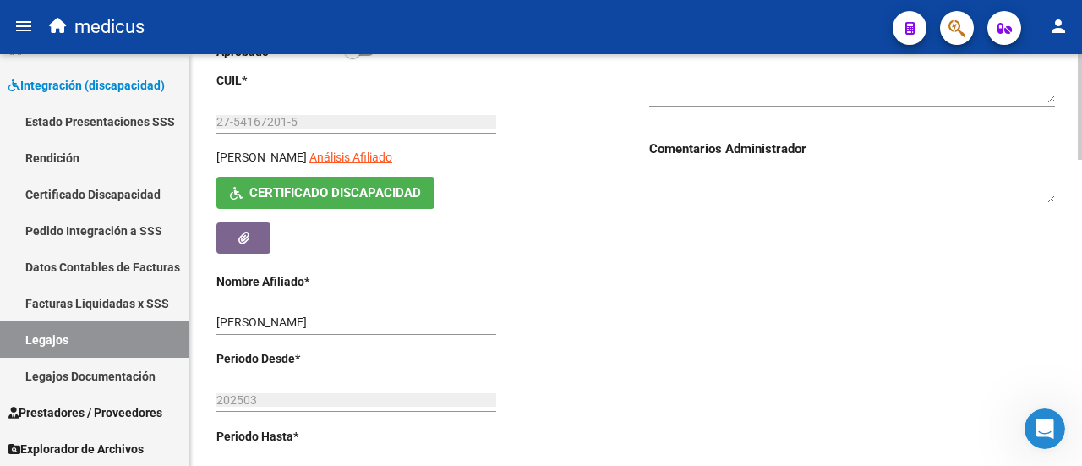
scroll to position [98, 0]
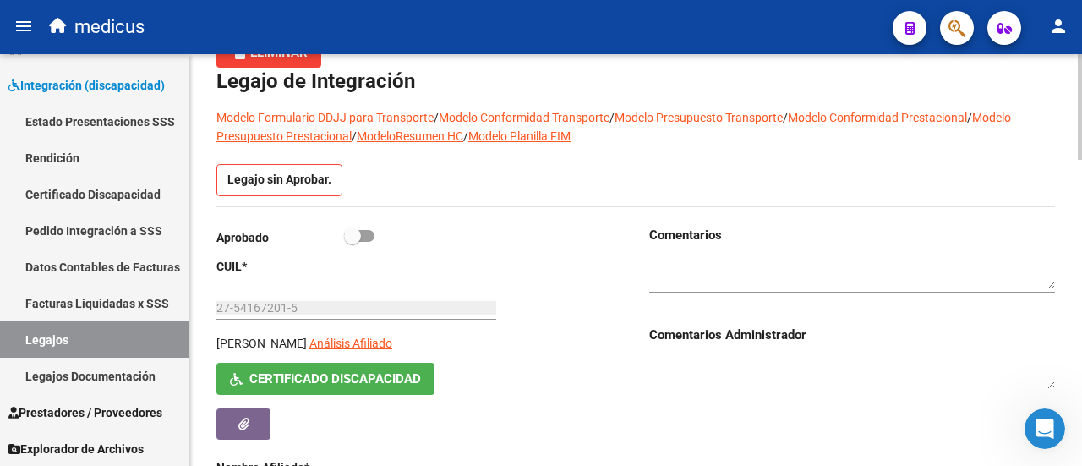
click at [368, 237] on span at bounding box center [359, 236] width 30 height 12
click at [353, 242] on input "checkbox" at bounding box center [352, 242] width 1 height 1
checkbox input "true"
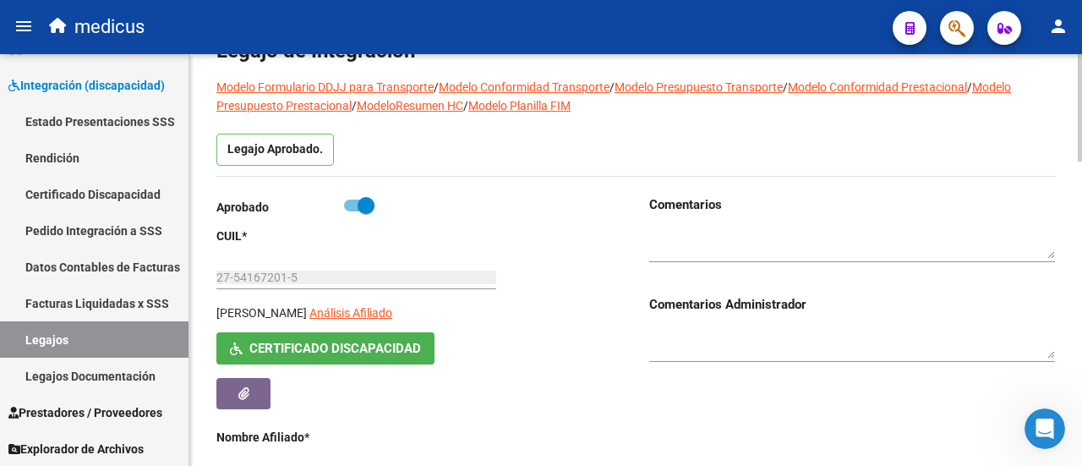
scroll to position [0, 0]
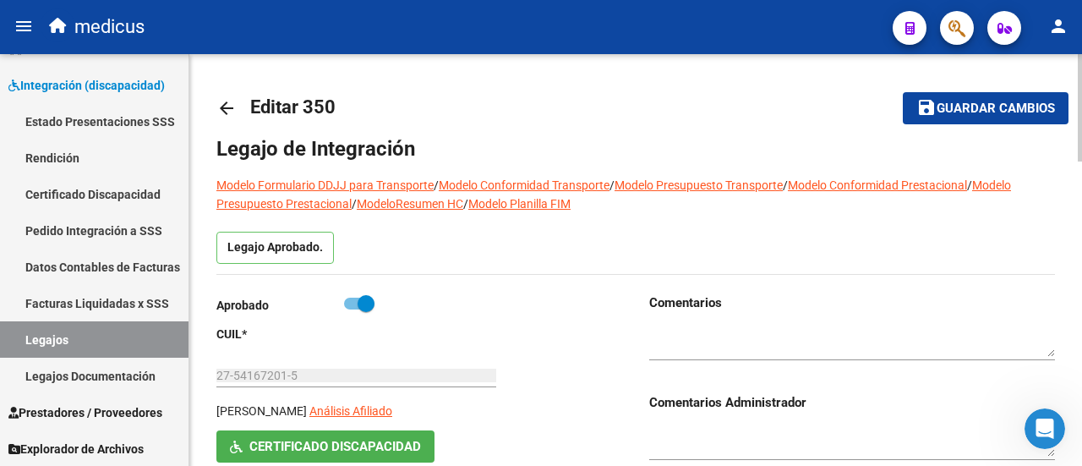
click at [995, 112] on span "Guardar cambios" at bounding box center [996, 108] width 118 height 15
click at [1032, 110] on span "Guardar cambios" at bounding box center [996, 108] width 118 height 15
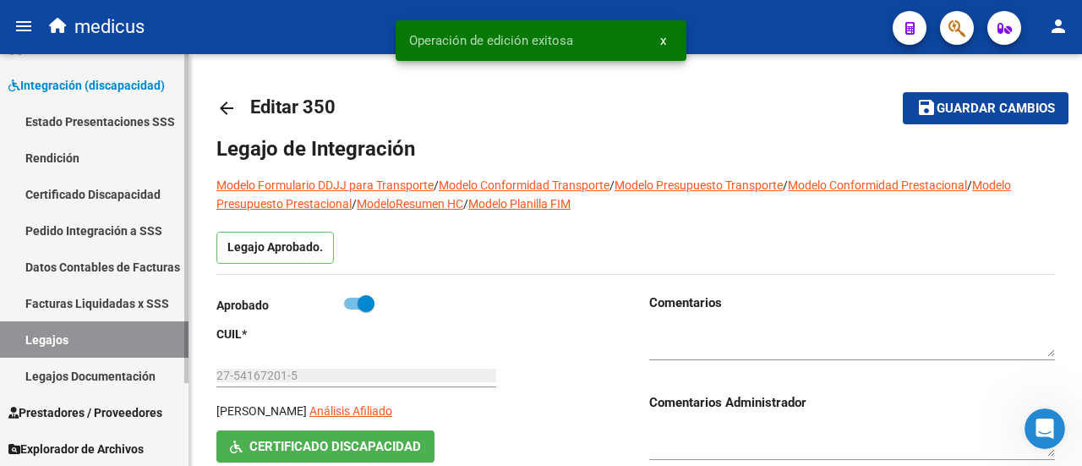
click at [79, 327] on link "Legajos" at bounding box center [94, 339] width 189 height 36
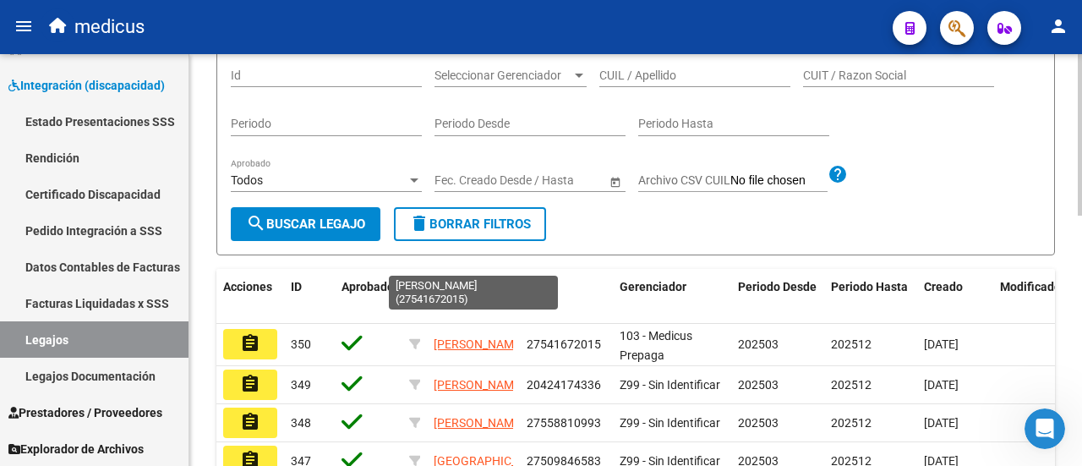
scroll to position [85, 0]
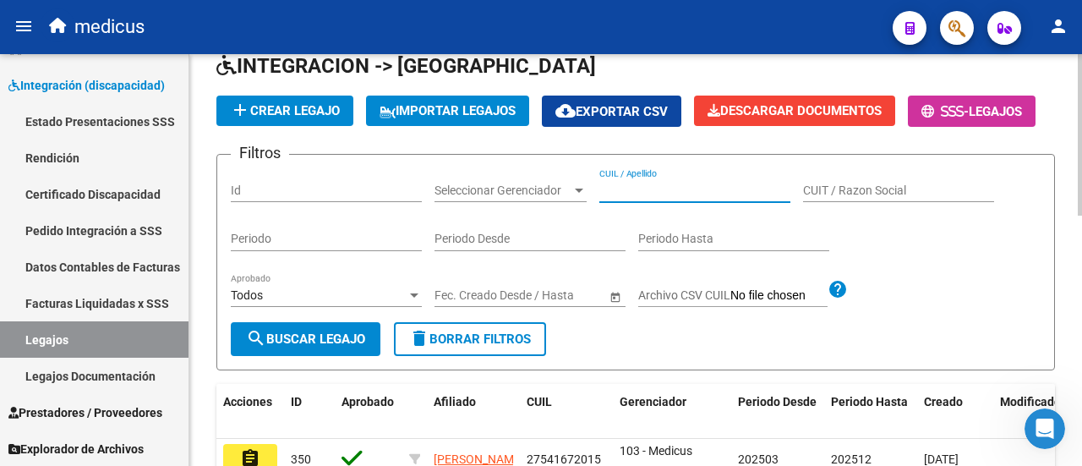
click at [658, 198] on input "CUIL / Apellido" at bounding box center [694, 190] width 191 height 14
paste input "27567218088"
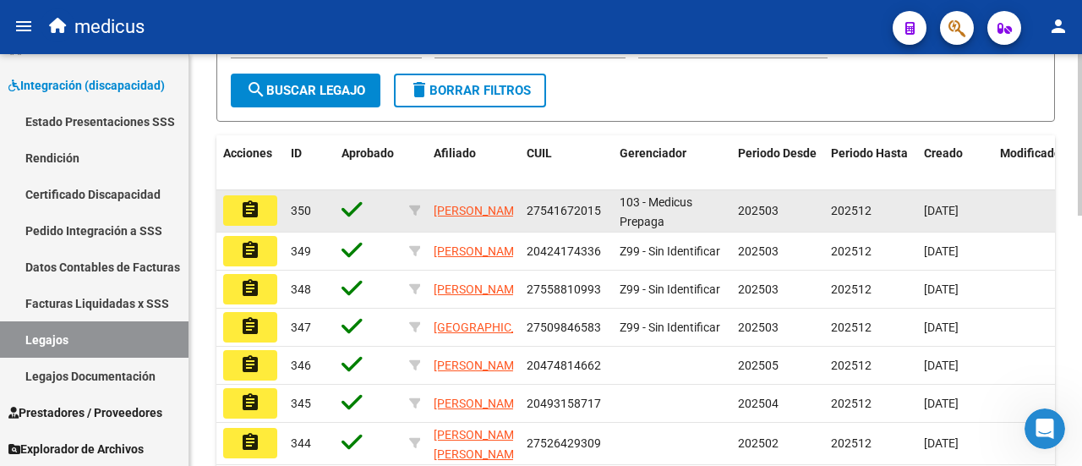
scroll to position [338, 0]
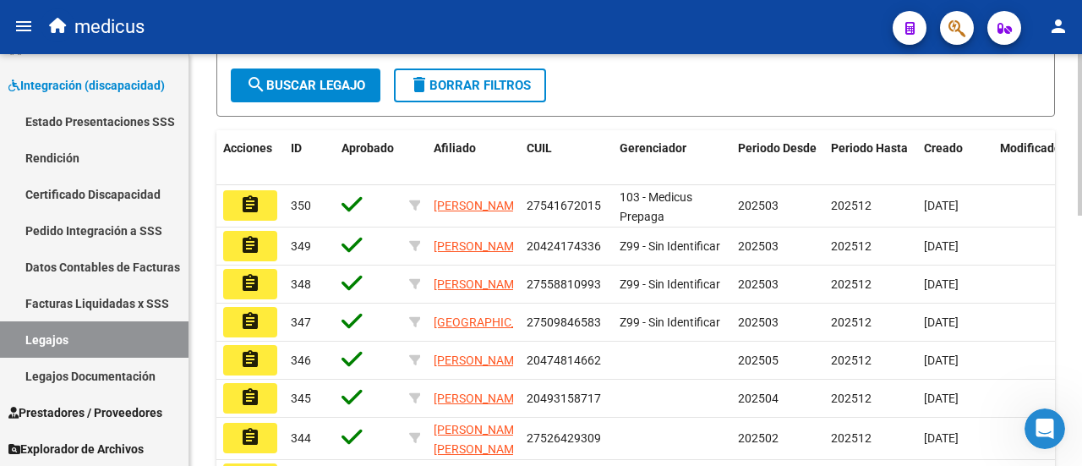
type input "27567218088"
click at [330, 93] on span "search Buscar Legajo" at bounding box center [305, 85] width 119 height 15
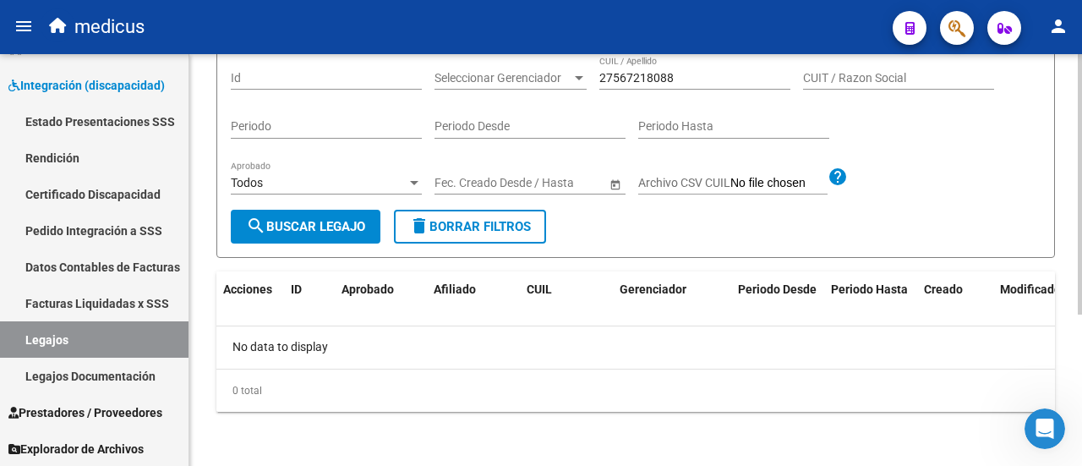
scroll to position [0, 0]
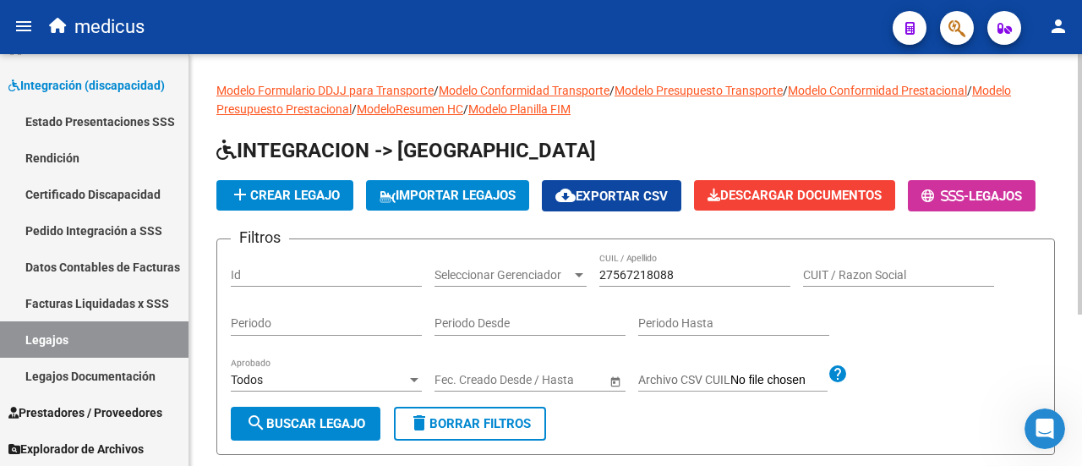
click at [286, 192] on span "add Crear Legajo" at bounding box center [285, 195] width 110 height 15
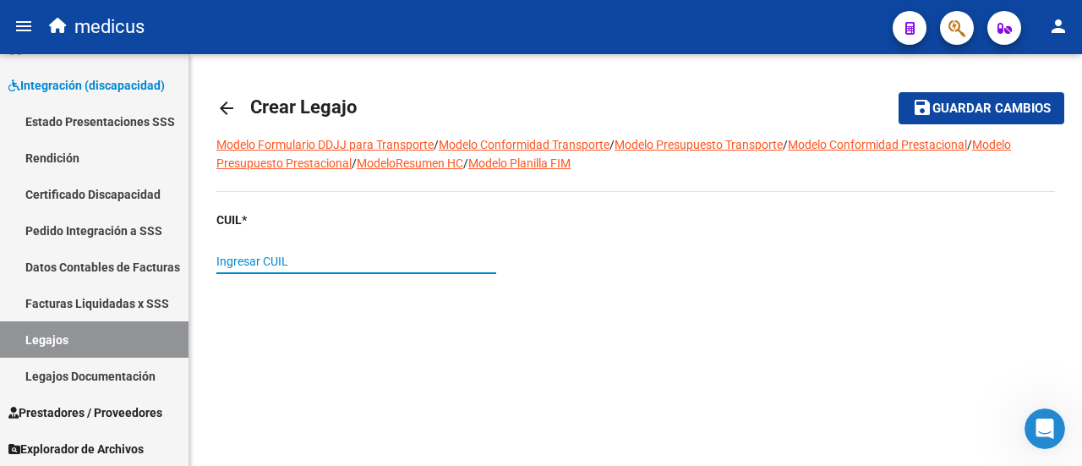
click at [353, 260] on input "Ingresar CUIL" at bounding box center [356, 261] width 280 height 14
paste input "27-56721808-8"
type input "27-56721808-8"
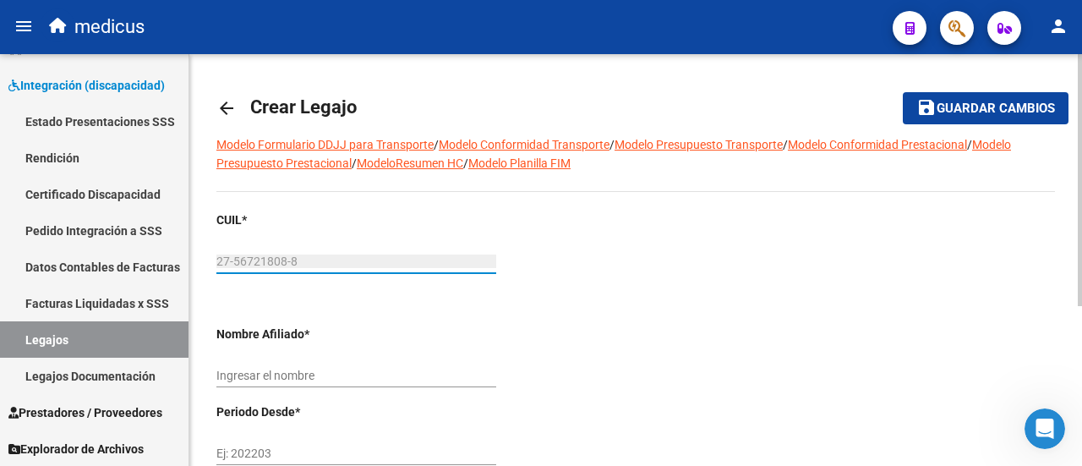
type input "[PERSON_NAME] [PERSON_NAME]"
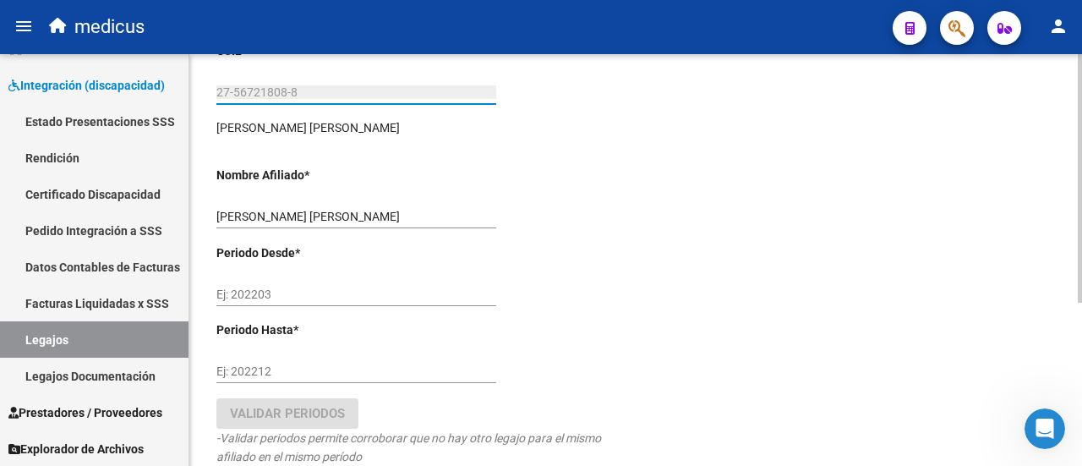
scroll to position [254, 0]
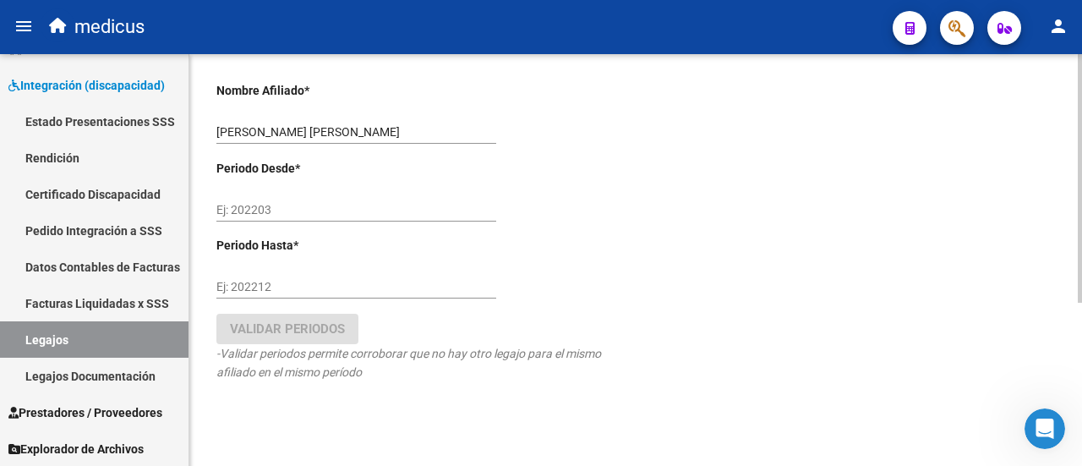
type input "27-56721808-8"
click at [301, 203] on input "Ej: 202203" at bounding box center [356, 210] width 280 height 14
click at [308, 285] on input "Ej: 202212" at bounding box center [356, 287] width 280 height 14
drag, startPoint x: 301, startPoint y: 205, endPoint x: 349, endPoint y: 216, distance: 49.4
click at [223, 214] on input "052025" at bounding box center [356, 210] width 280 height 14
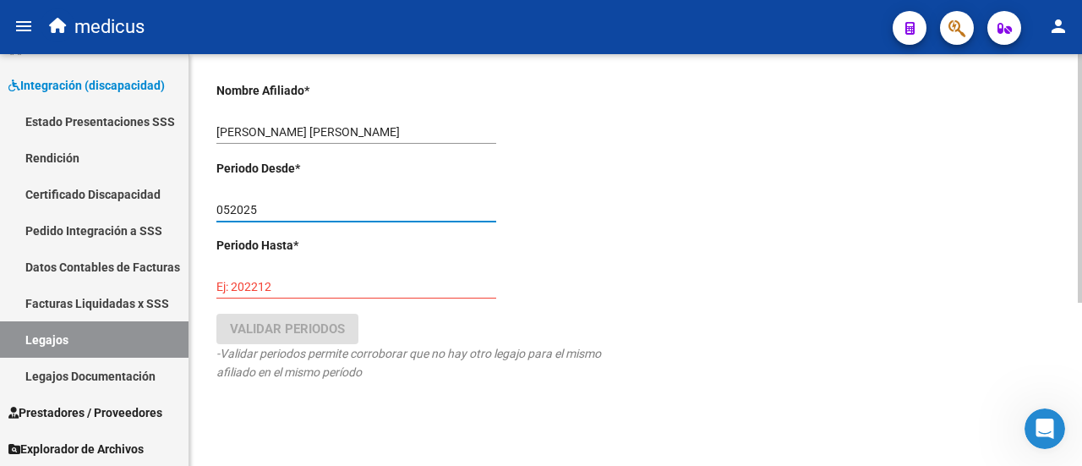
type input "0"
type input "202505"
click at [320, 290] on input "Ej: 202212" at bounding box center [356, 287] width 280 height 14
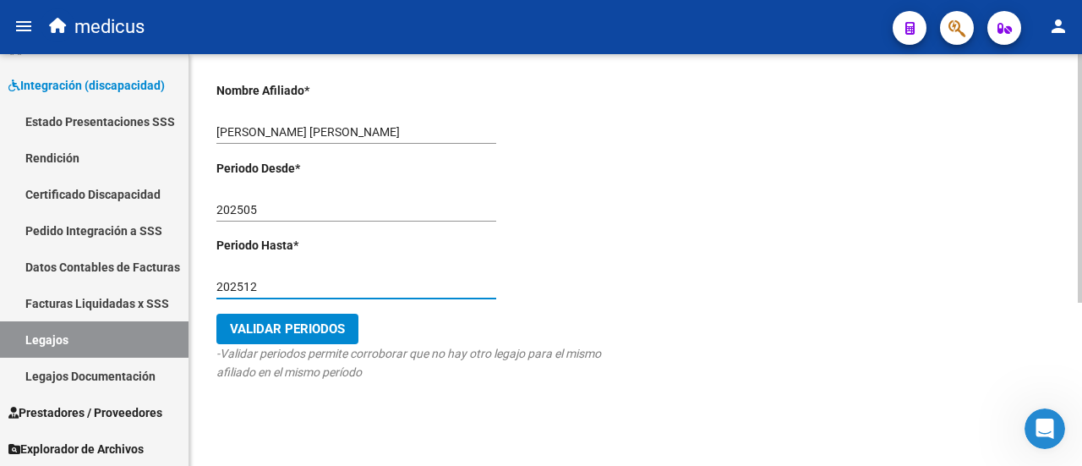
type input "202512"
click at [296, 321] on span "Validar Periodos" at bounding box center [287, 328] width 115 height 15
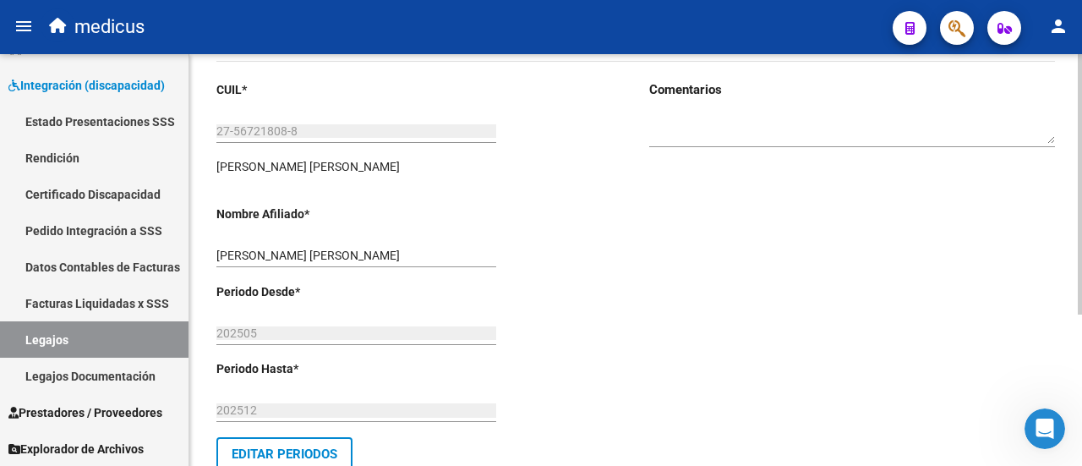
scroll to position [0, 0]
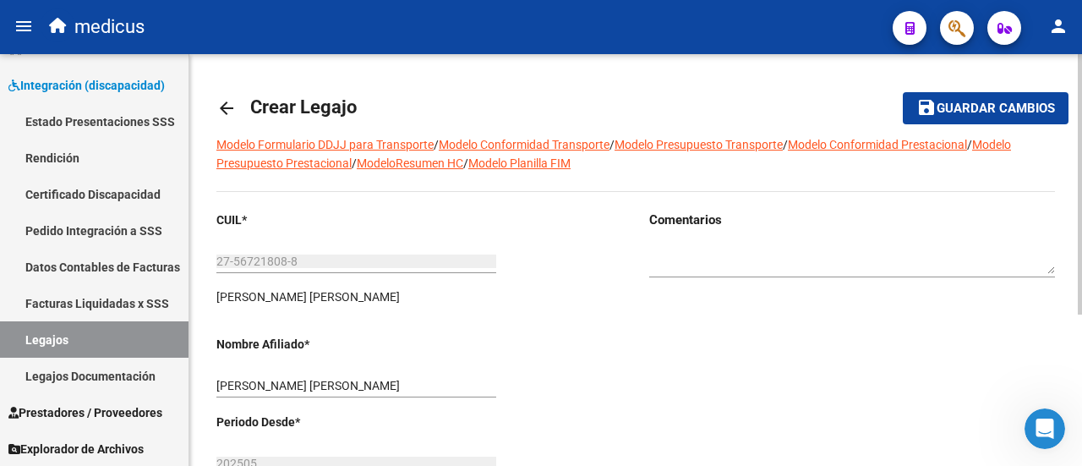
click at [982, 109] on span "Guardar cambios" at bounding box center [996, 108] width 118 height 15
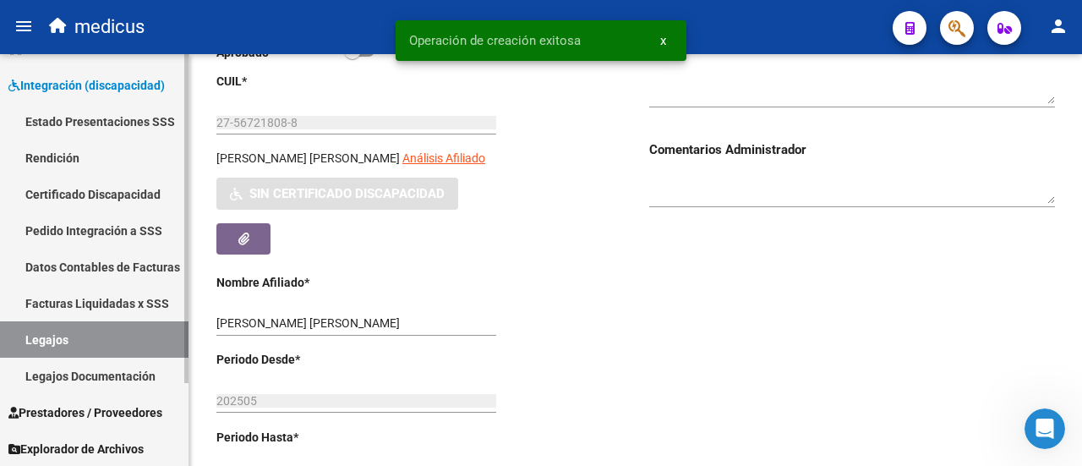
scroll to position [254, 0]
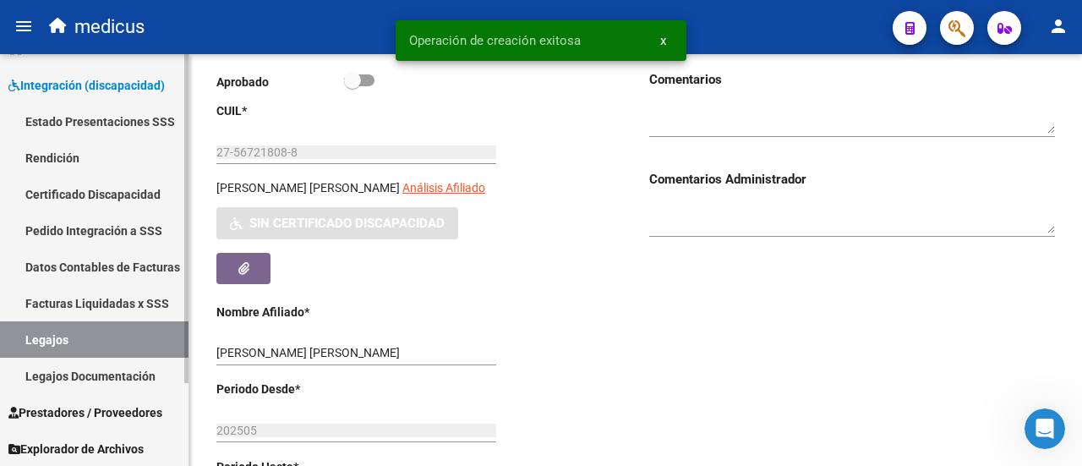
click at [68, 188] on link "Certificado Discapacidad" at bounding box center [94, 194] width 189 height 36
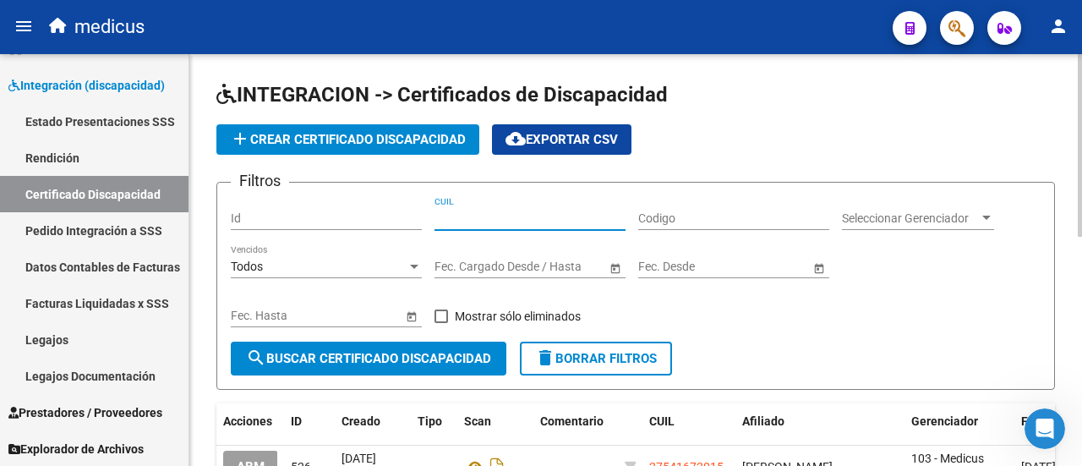
click at [544, 220] on input "CUIL" at bounding box center [530, 218] width 191 height 14
paste input "27-56721808-8"
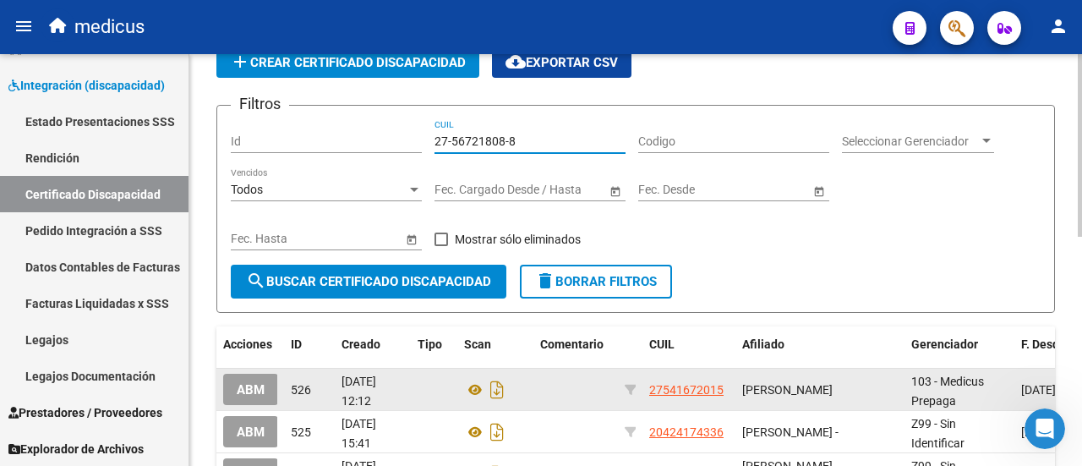
scroll to position [169, 0]
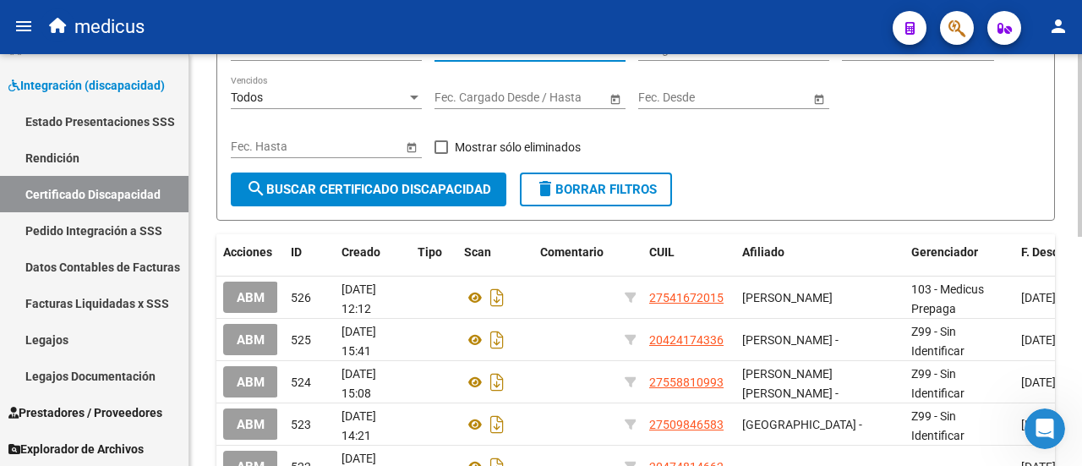
type input "27-56721808-8"
click at [340, 184] on span "search Buscar Certificado Discapacidad" at bounding box center [368, 189] width 245 height 15
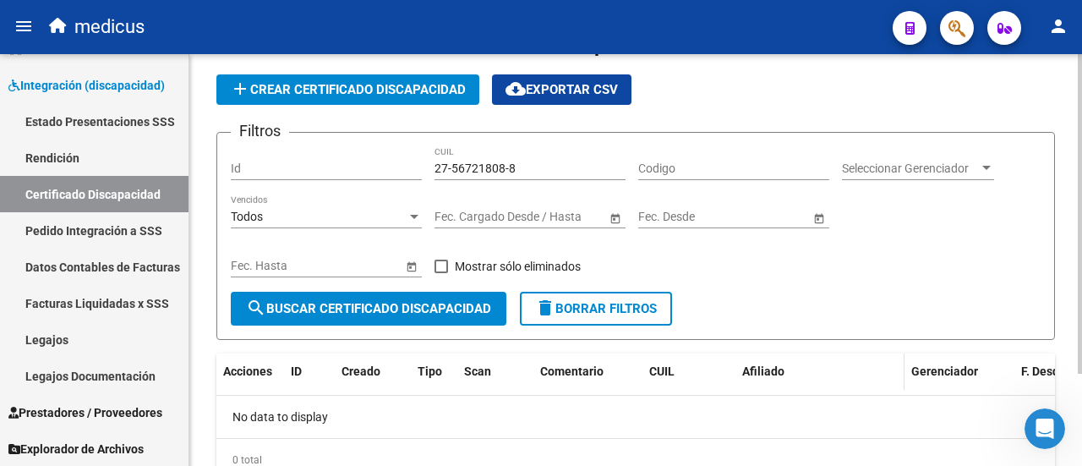
scroll to position [0, 0]
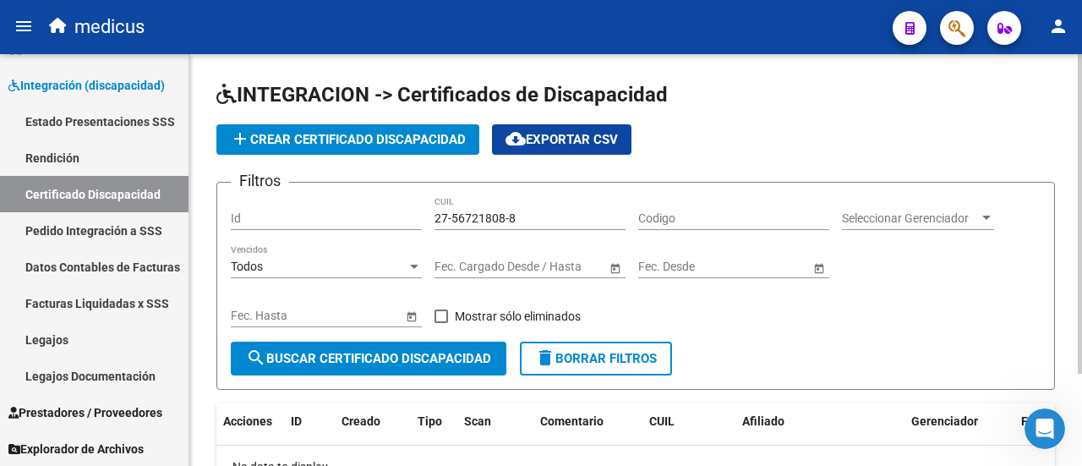
click at [308, 145] on span "add Crear Certificado Discapacidad" at bounding box center [348, 139] width 236 height 15
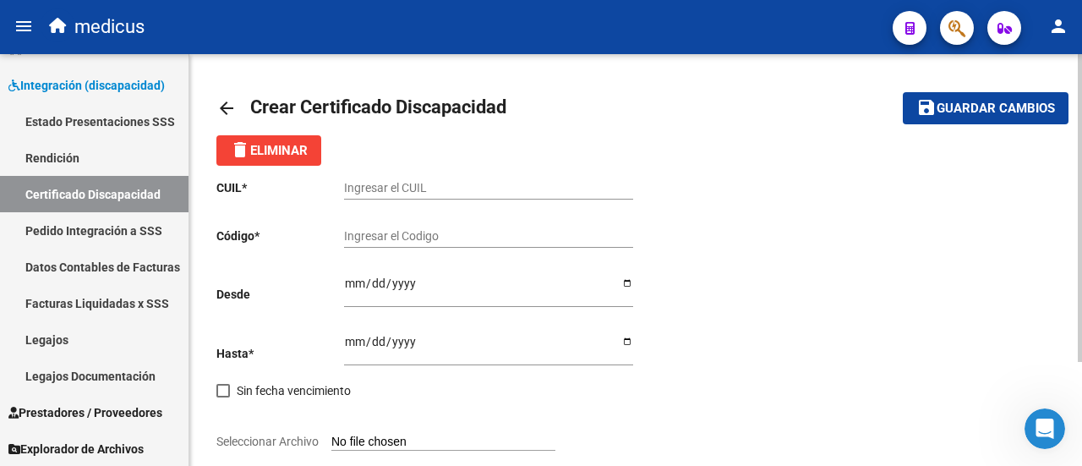
click at [441, 189] on input "Ingresar el CUIL" at bounding box center [488, 188] width 289 height 14
paste input "27-56721808-8"
drag, startPoint x: 379, startPoint y: 187, endPoint x: 414, endPoint y: 188, distance: 35.5
click at [414, 188] on input "27-56721808-8" at bounding box center [488, 188] width 289 height 14
type input "27-56721808-8"
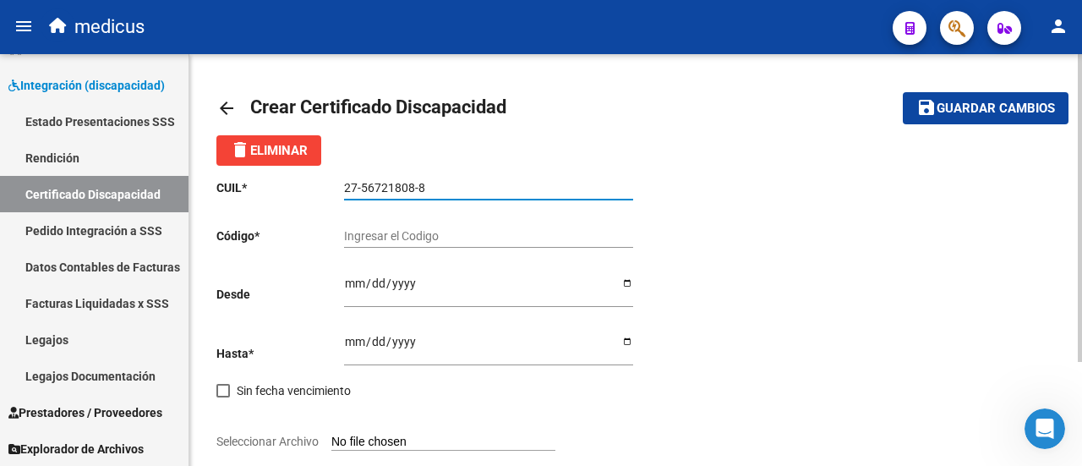
click at [427, 238] on input "Ingresar el Codigo" at bounding box center [488, 236] width 289 height 14
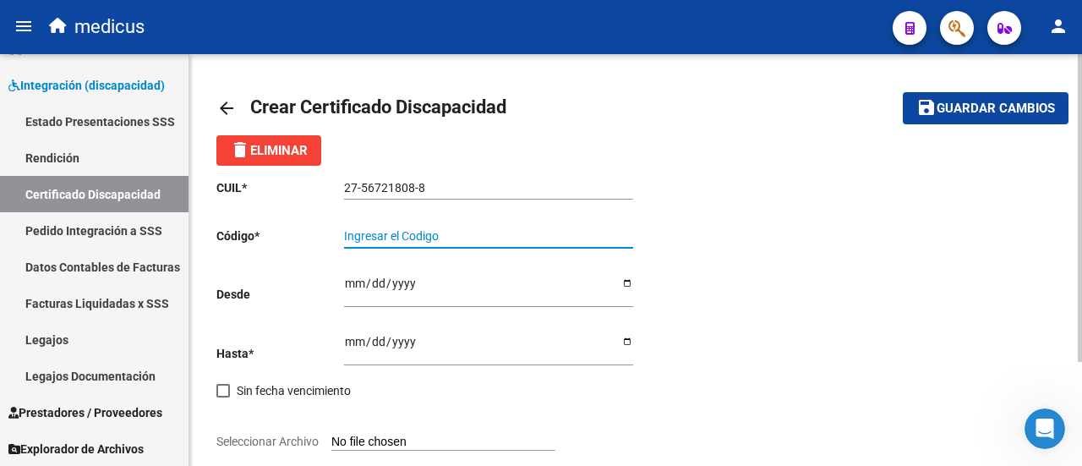
paste input "ARG-01 -00056721808-20230929-20280929-BS -436"
click at [370, 231] on input "ARG-01 -00056721808-20230929-20280929-BS -436" at bounding box center [488, 236] width 289 height 14
click at [386, 240] on input "ARG01 -00056721808-20230929-20280929-BS -436" at bounding box center [488, 236] width 289 height 14
click at [456, 239] on input "ARG0100056721808-20230929-20280929-BS -436" at bounding box center [488, 236] width 289 height 14
click at [510, 234] on input "ARG010005672180820230929-20280929-BS -436" at bounding box center [488, 236] width 289 height 14
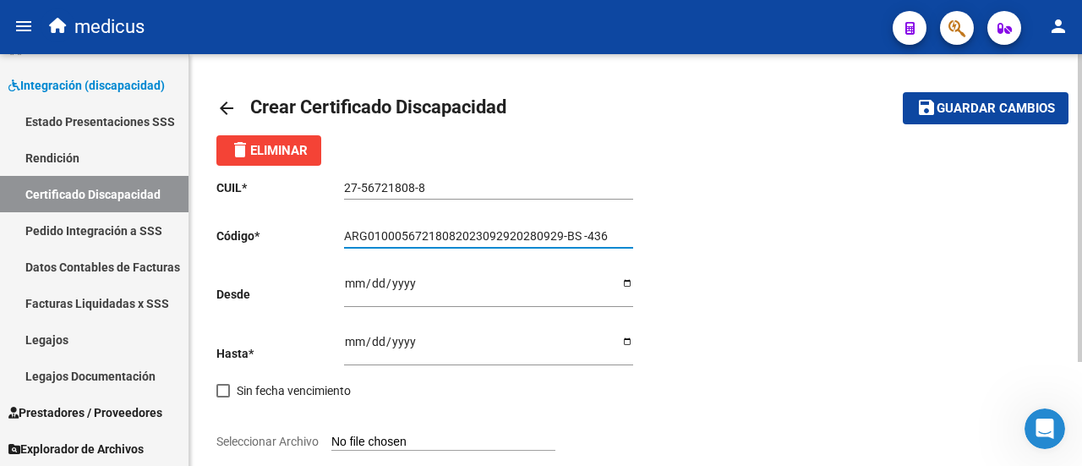
click at [563, 238] on input "ARG01000567218082023092920280929-BS -436" at bounding box center [488, 236] width 289 height 14
click at [580, 236] on input "ARG01000567218082023092920280929BS -436" at bounding box center [488, 236] width 289 height 14
type input "ARG01000567218082023092920280929BS436"
click at [352, 285] on input "Ingresar fec. Desde" at bounding box center [488, 288] width 289 height 25
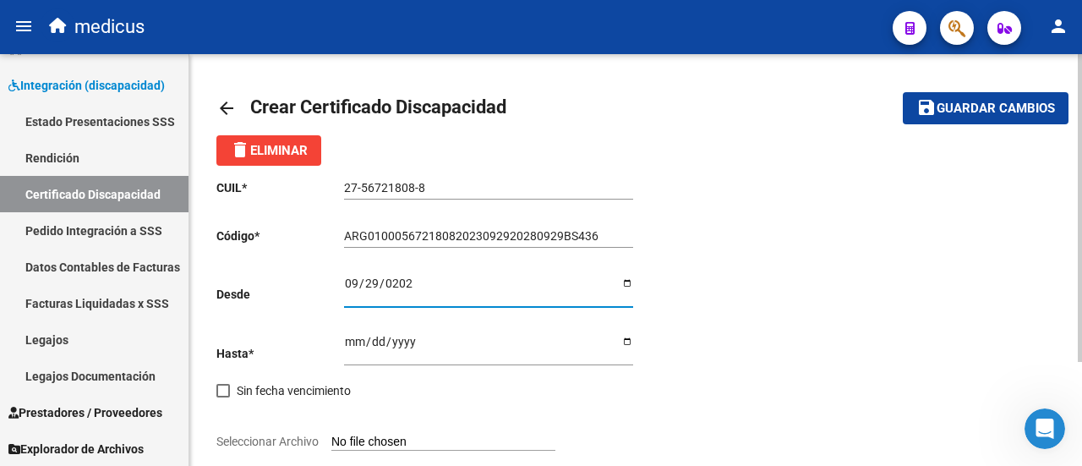
type input "[DATE]"
click at [352, 345] on input "Ingresar fec. Hasta" at bounding box center [488, 347] width 289 height 25
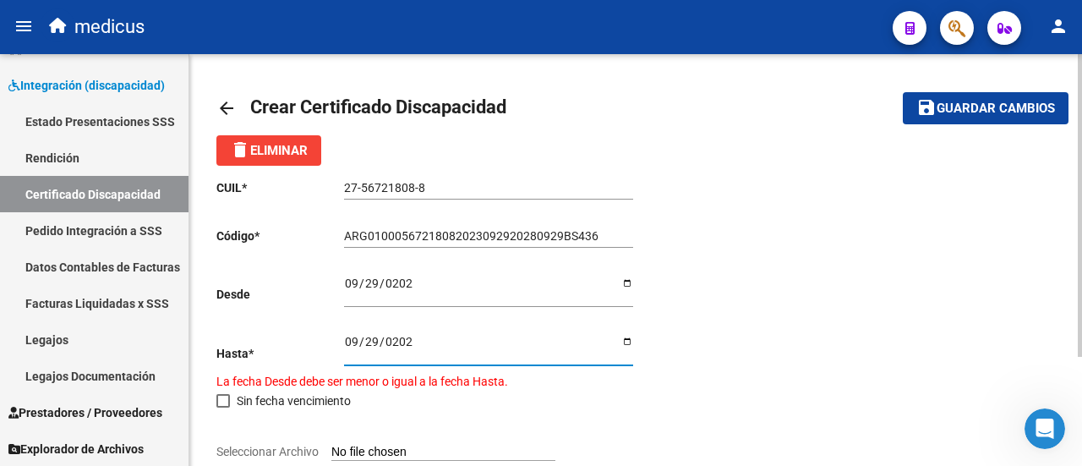
type input "[DATE]"
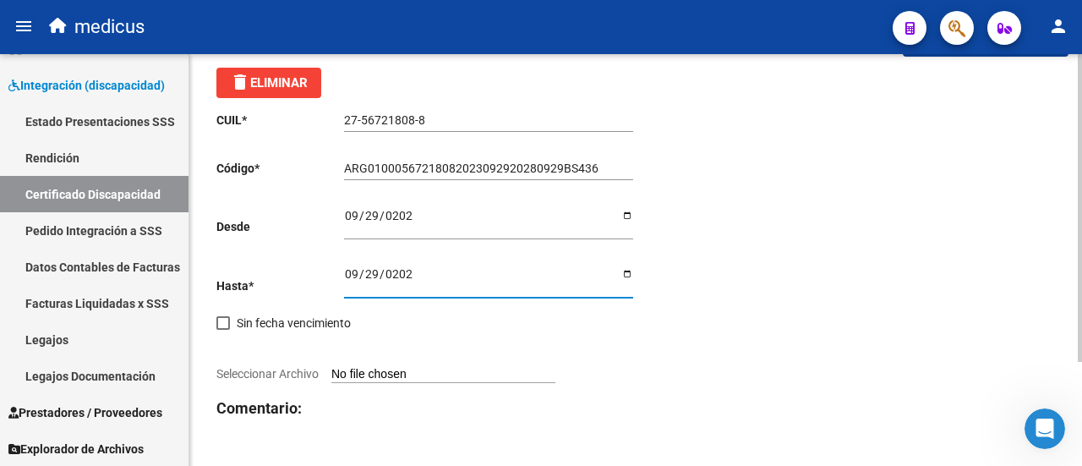
scroll to position [139, 0]
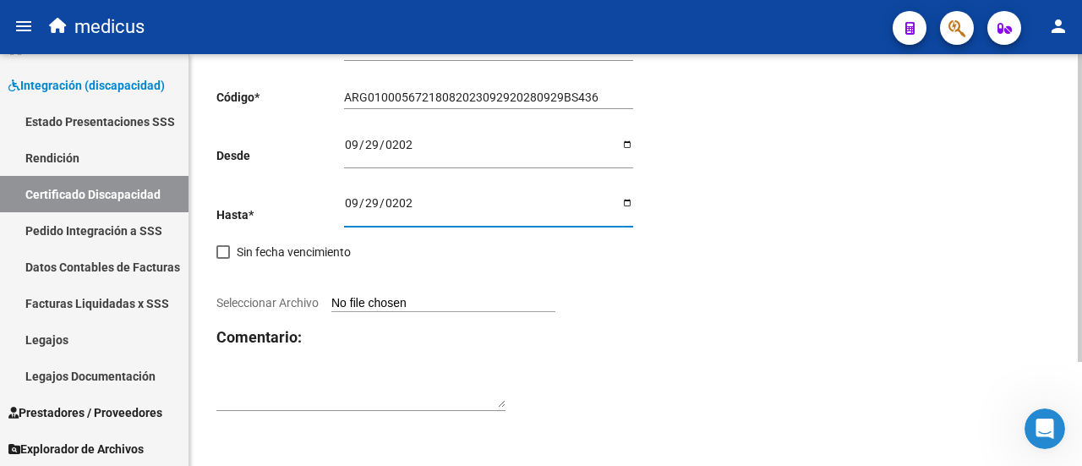
click at [429, 305] on input "Seleccionar Archivo" at bounding box center [443, 304] width 224 height 16
click at [411, 294] on div "CUIL * 27-56721808-8 Ingresar el CUIL Código * ARG01000567218082023092920280929…" at bounding box center [425, 226] width 419 height 398
click at [352, 302] on input "Seleccionar Archivo" at bounding box center [443, 304] width 224 height 16
type input "C:\fakepath\cud SAINZ_DELFINA.pdf"
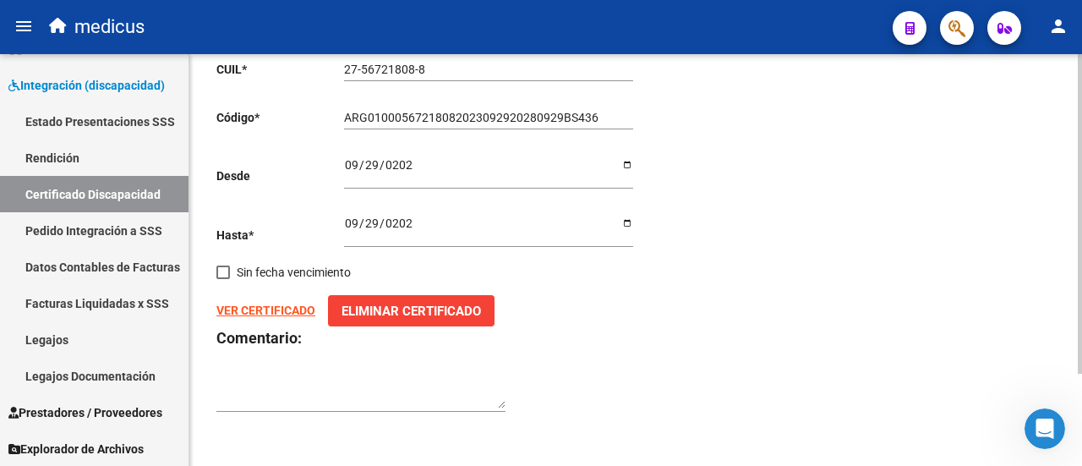
scroll to position [0, 0]
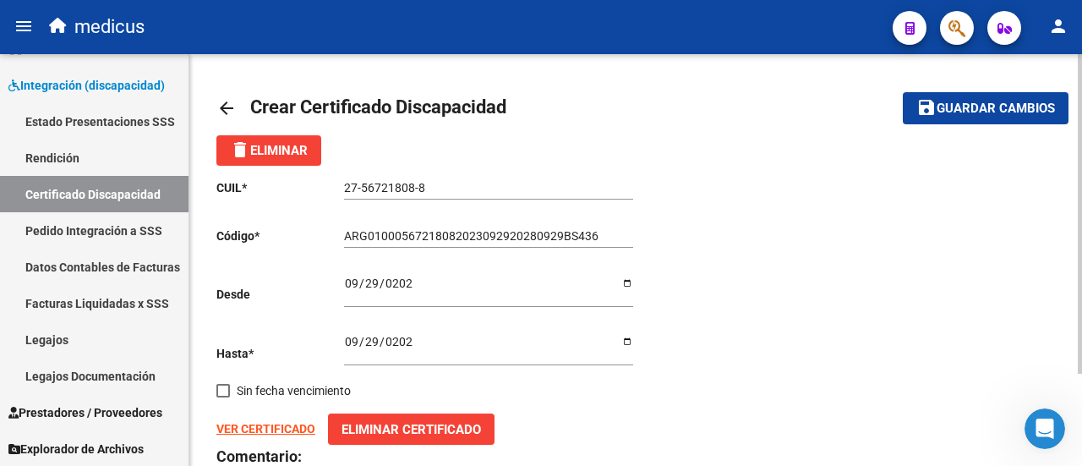
click at [992, 121] on button "save Guardar cambios" at bounding box center [986, 107] width 166 height 31
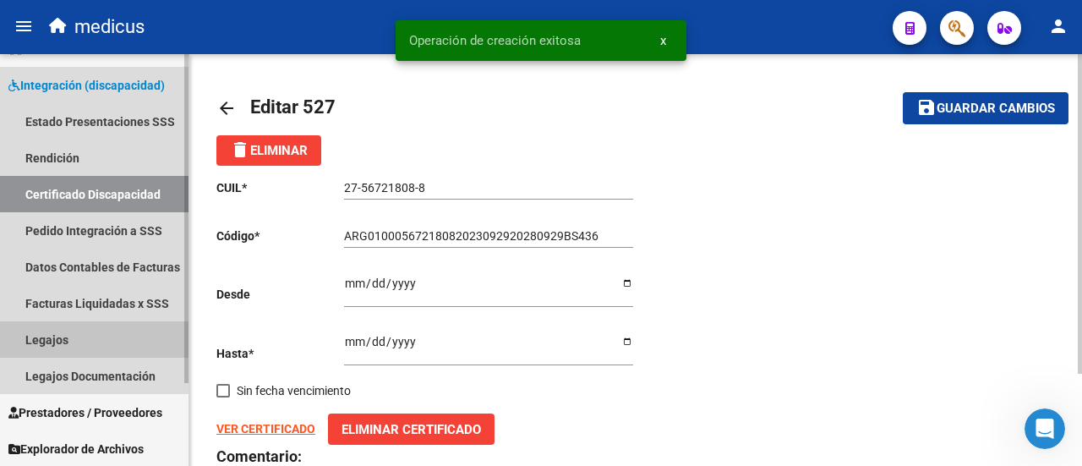
click at [36, 336] on link "Legajos" at bounding box center [94, 339] width 189 height 36
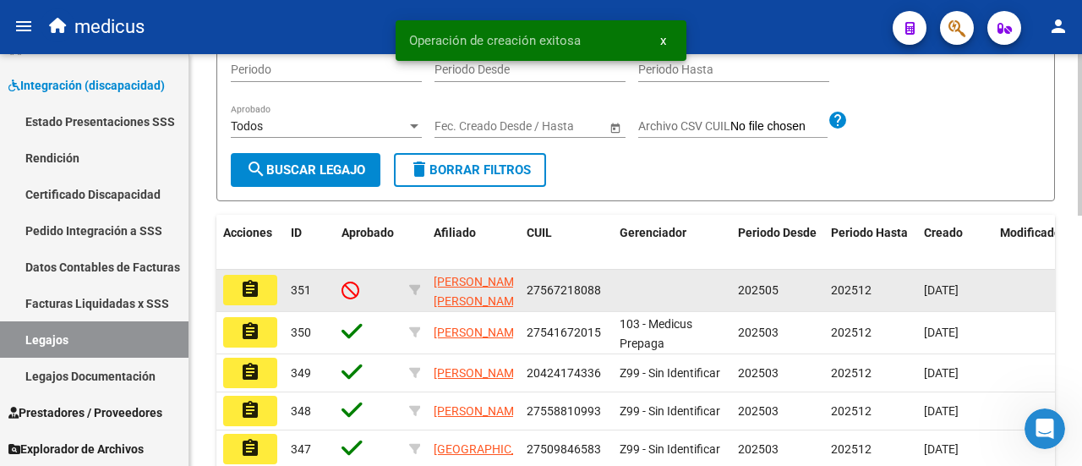
scroll to position [338, 0]
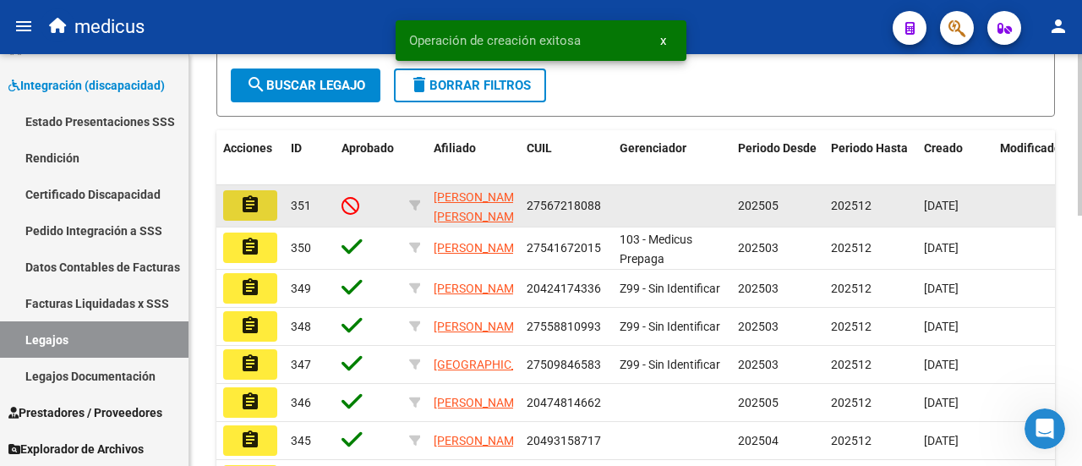
click at [249, 215] on mat-icon "assignment" at bounding box center [250, 204] width 20 height 20
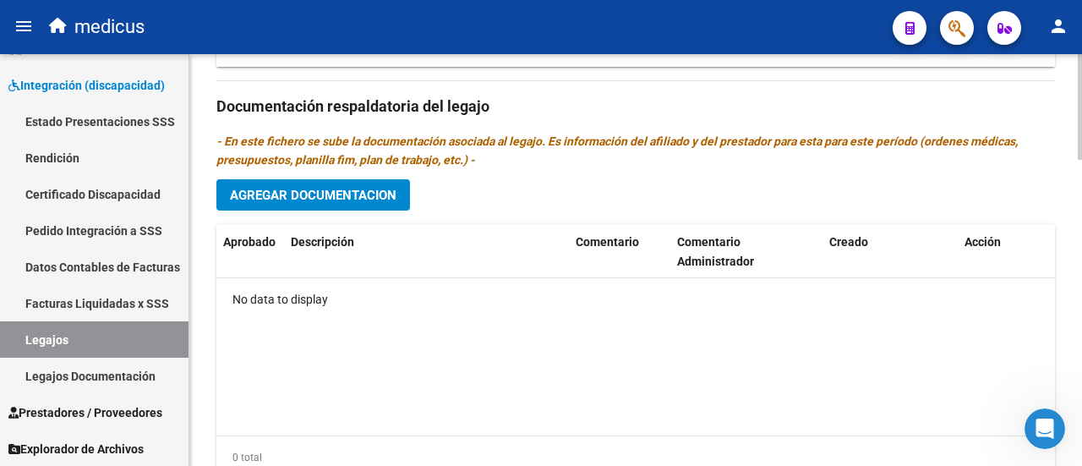
scroll to position [1197, 0]
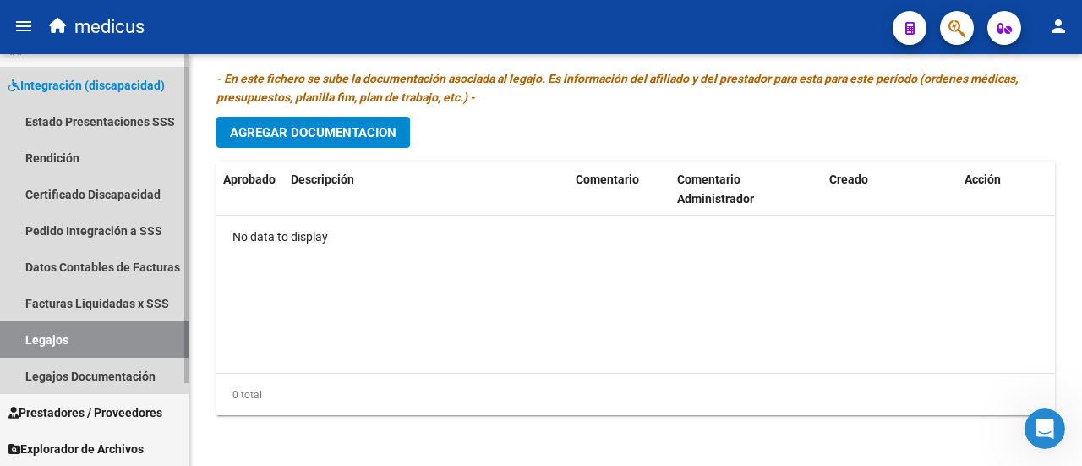
click at [43, 341] on link "Legajos" at bounding box center [94, 339] width 189 height 36
